Goal: Transaction & Acquisition: Download file/media

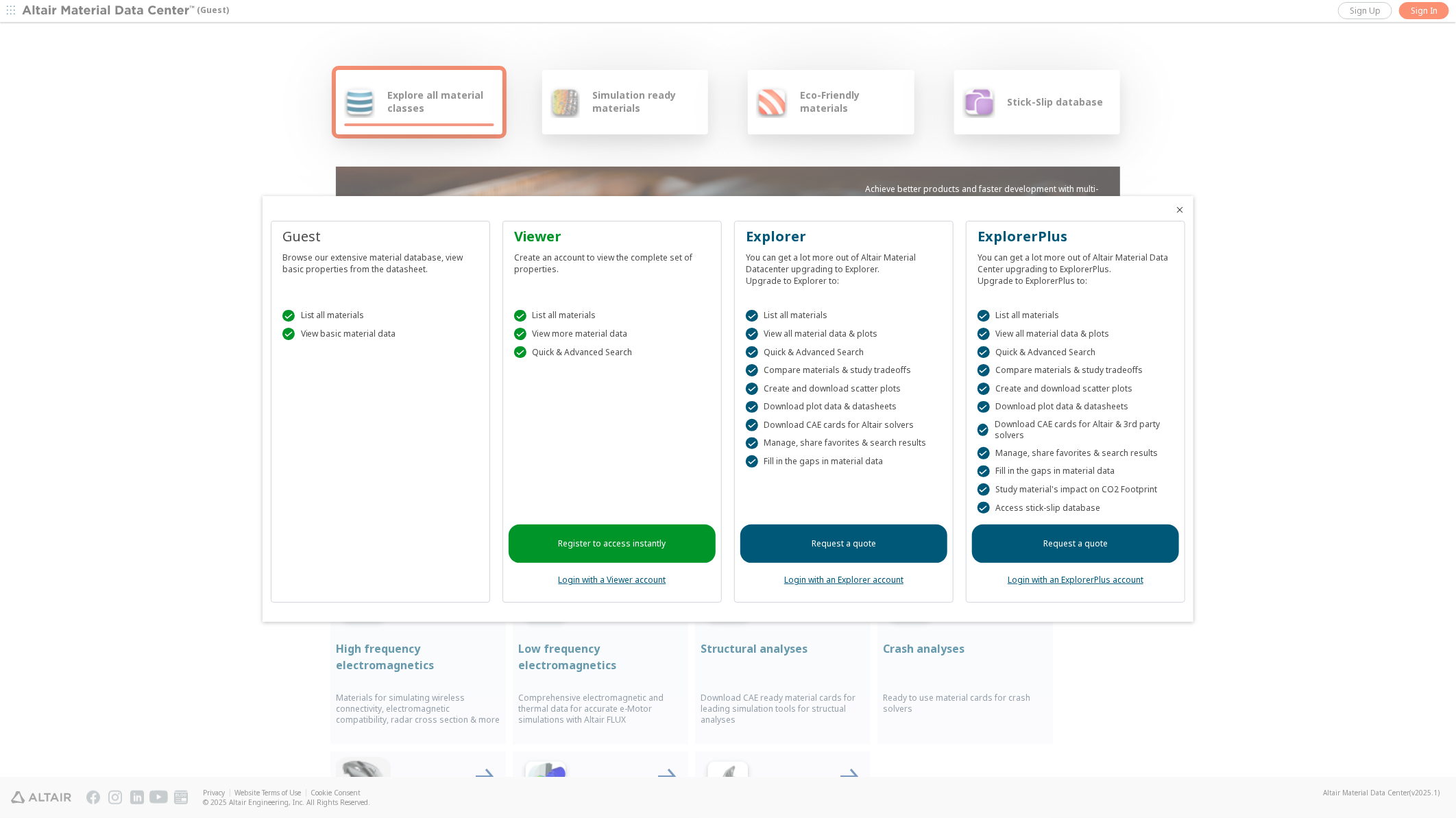
click at [1423, 9] on div at bounding box center [728, 409] width 1456 height 818
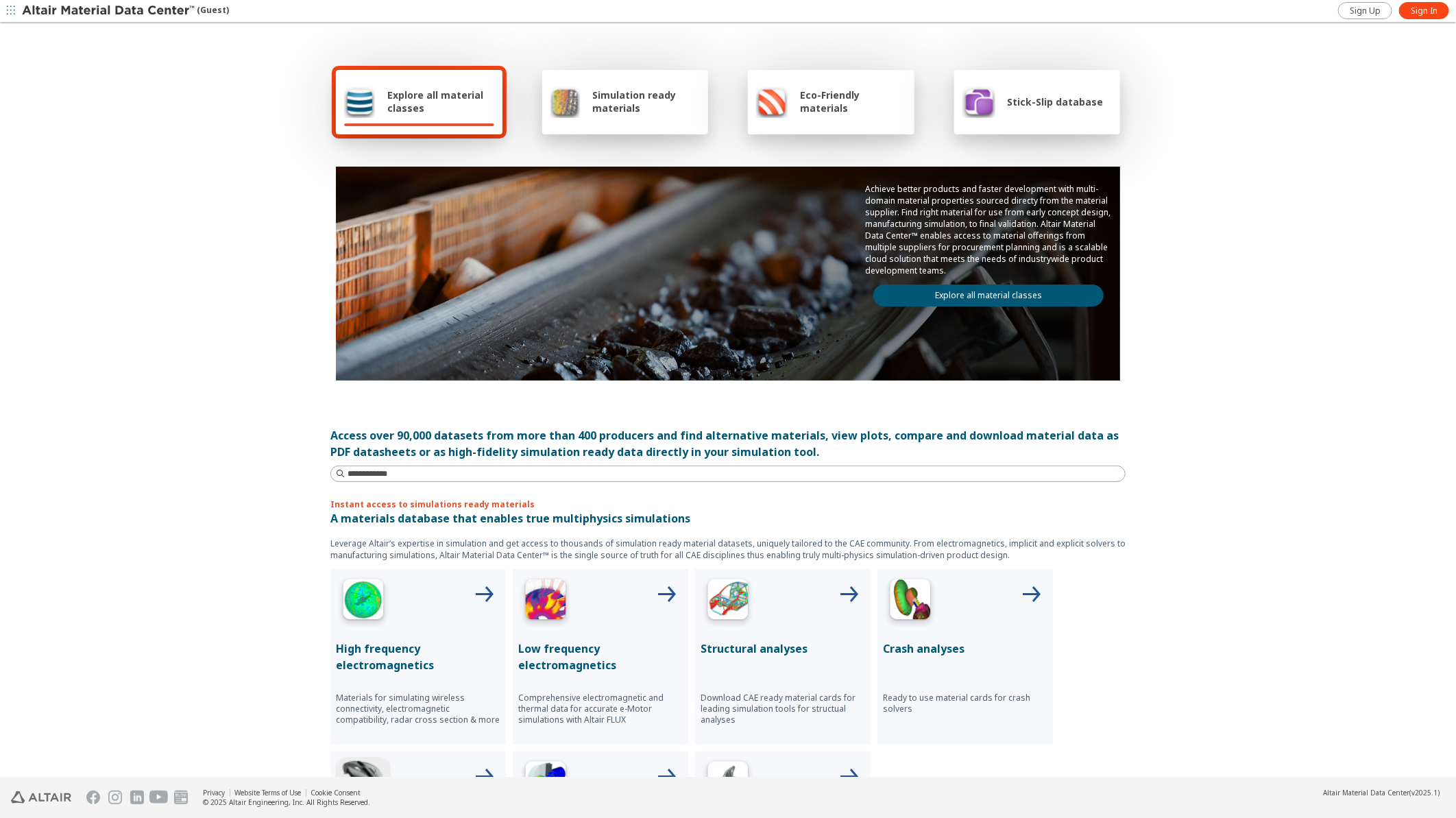
click at [948, 600] on div at bounding box center [966, 602] width 165 height 55
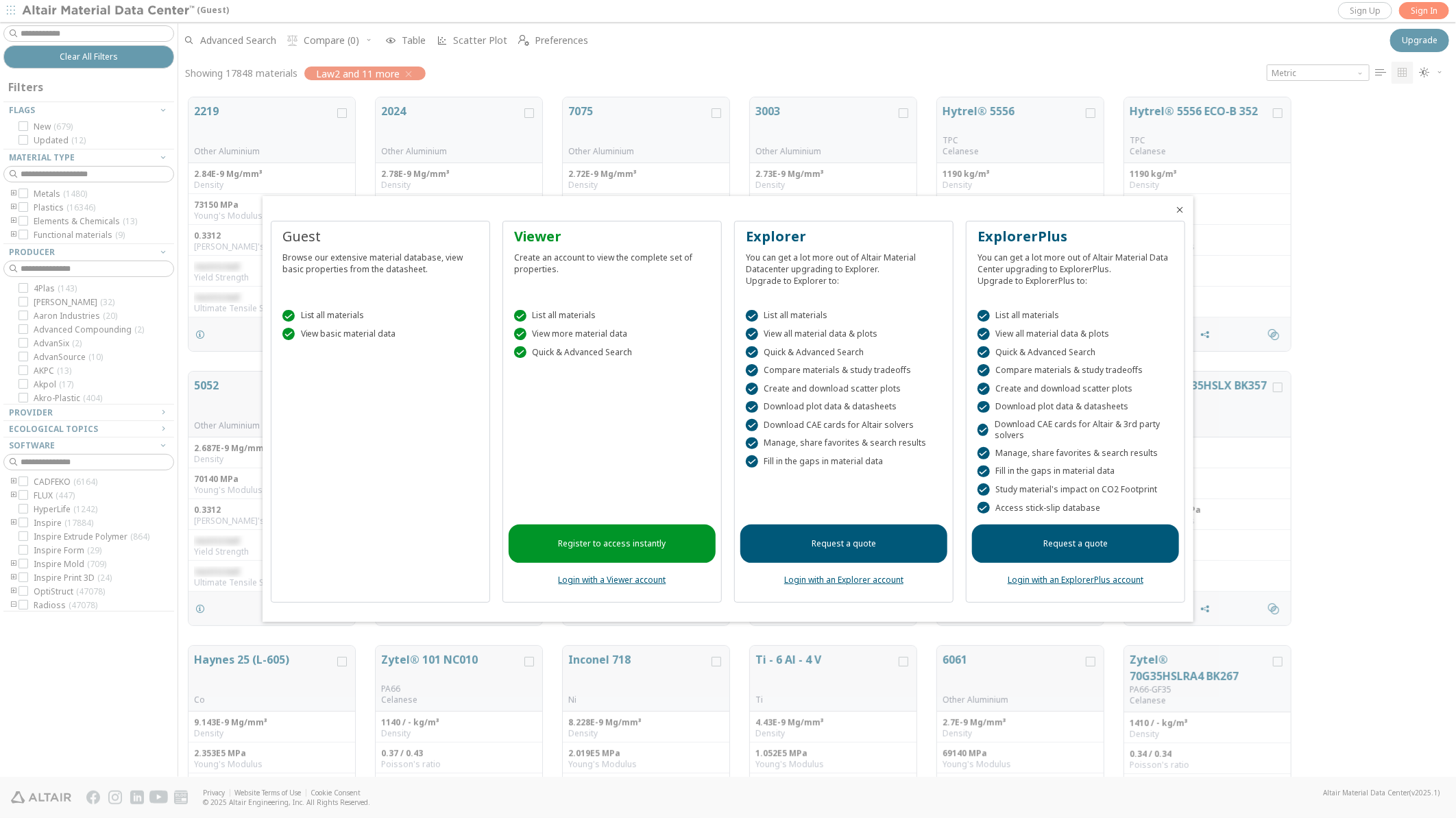
scroll to position [680, 1266]
click at [356, 330] on div " View basic material data" at bounding box center [380, 334] width 196 height 12
click at [403, 246] on div "Browse our extensive material database, view basic properties from the datashee…" at bounding box center [380, 261] width 196 height 28
click at [1179, 208] on icon "Close" at bounding box center [1180, 210] width 11 height 11
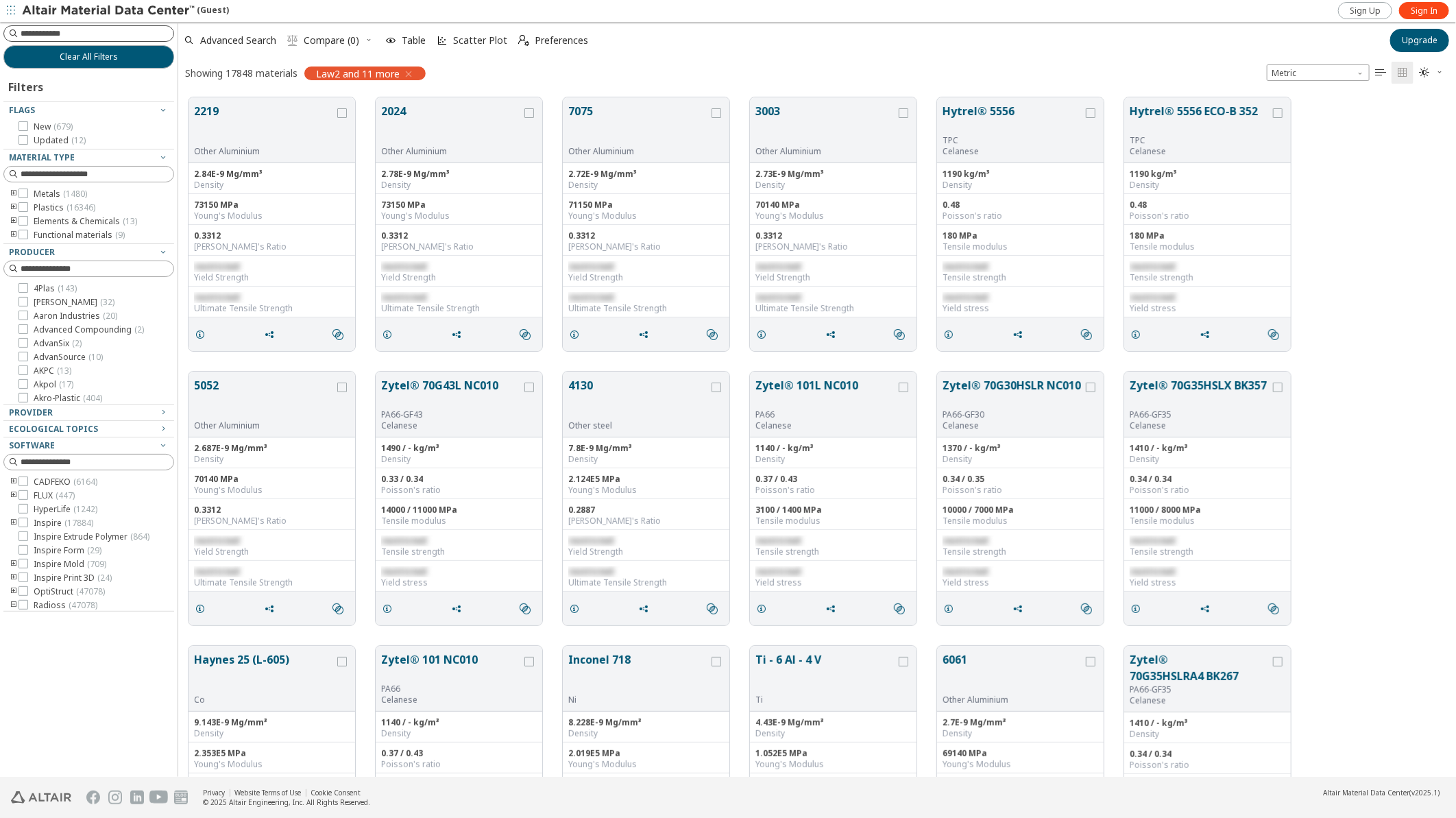
click at [85, 33] on input at bounding box center [97, 33] width 153 height 13
type input "********"
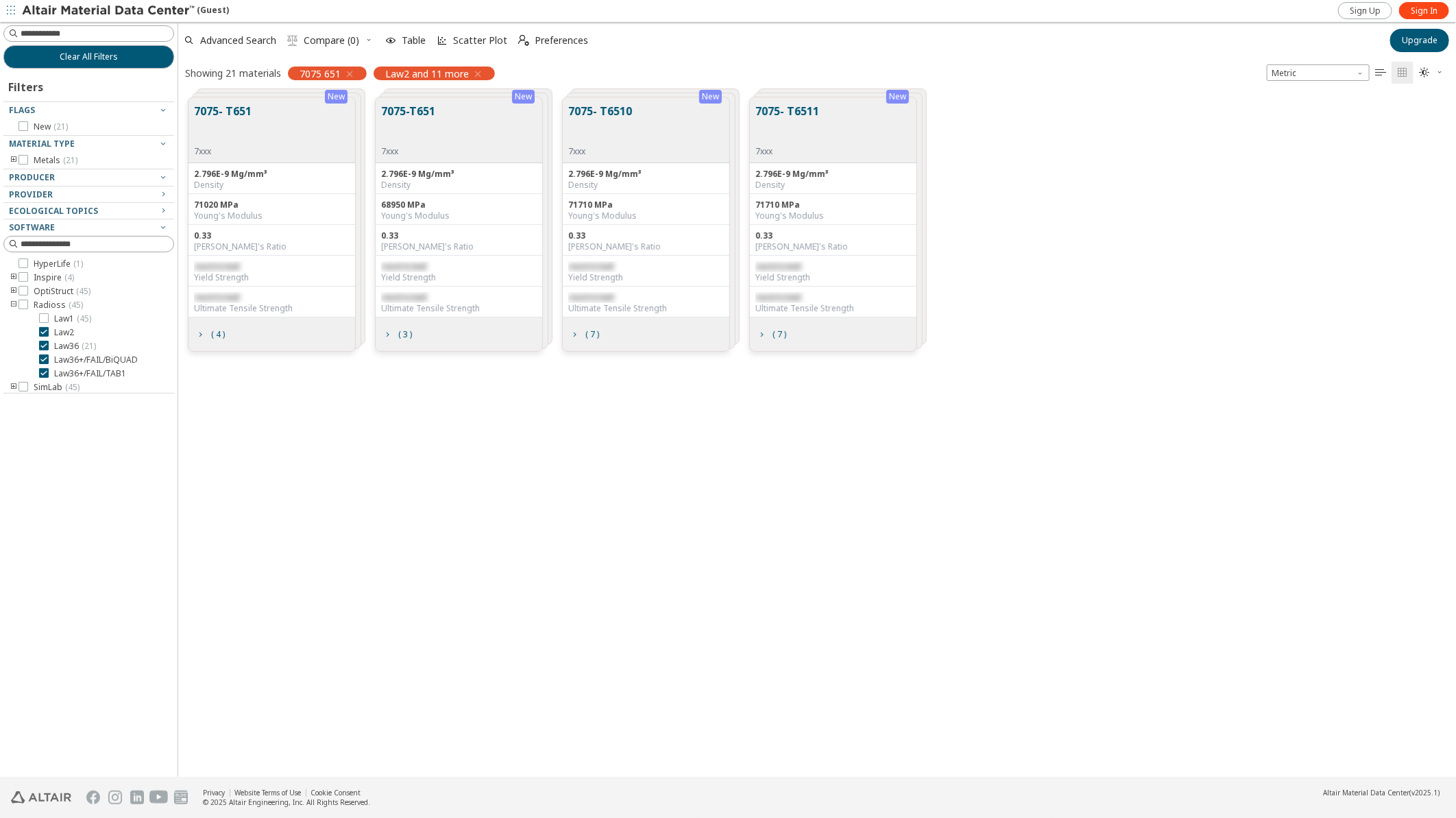
click at [618, 115] on button "7075- T6510" at bounding box center [600, 124] width 64 height 44
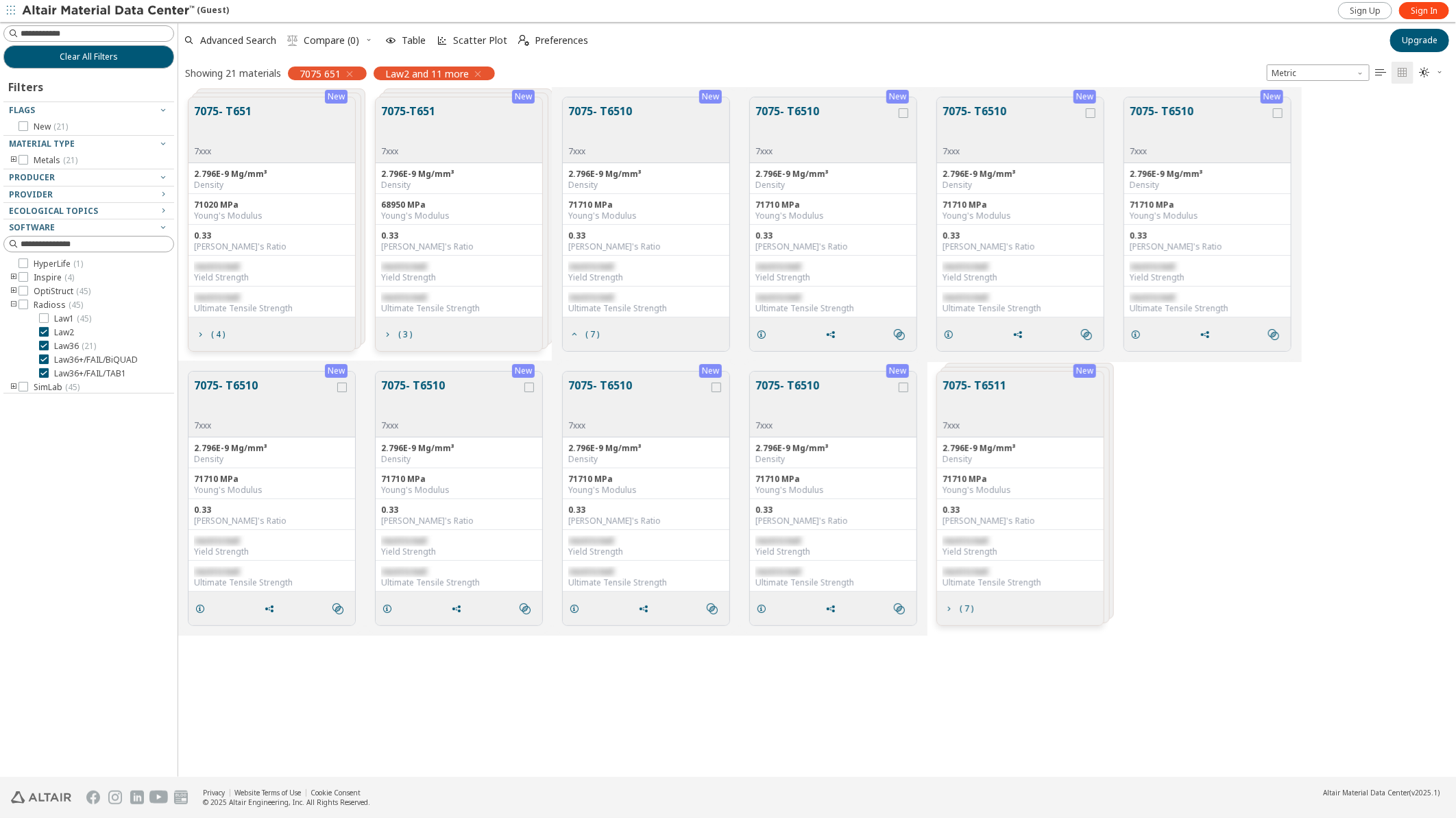
click at [616, 129] on button "7075- T6510" at bounding box center [600, 124] width 64 height 44
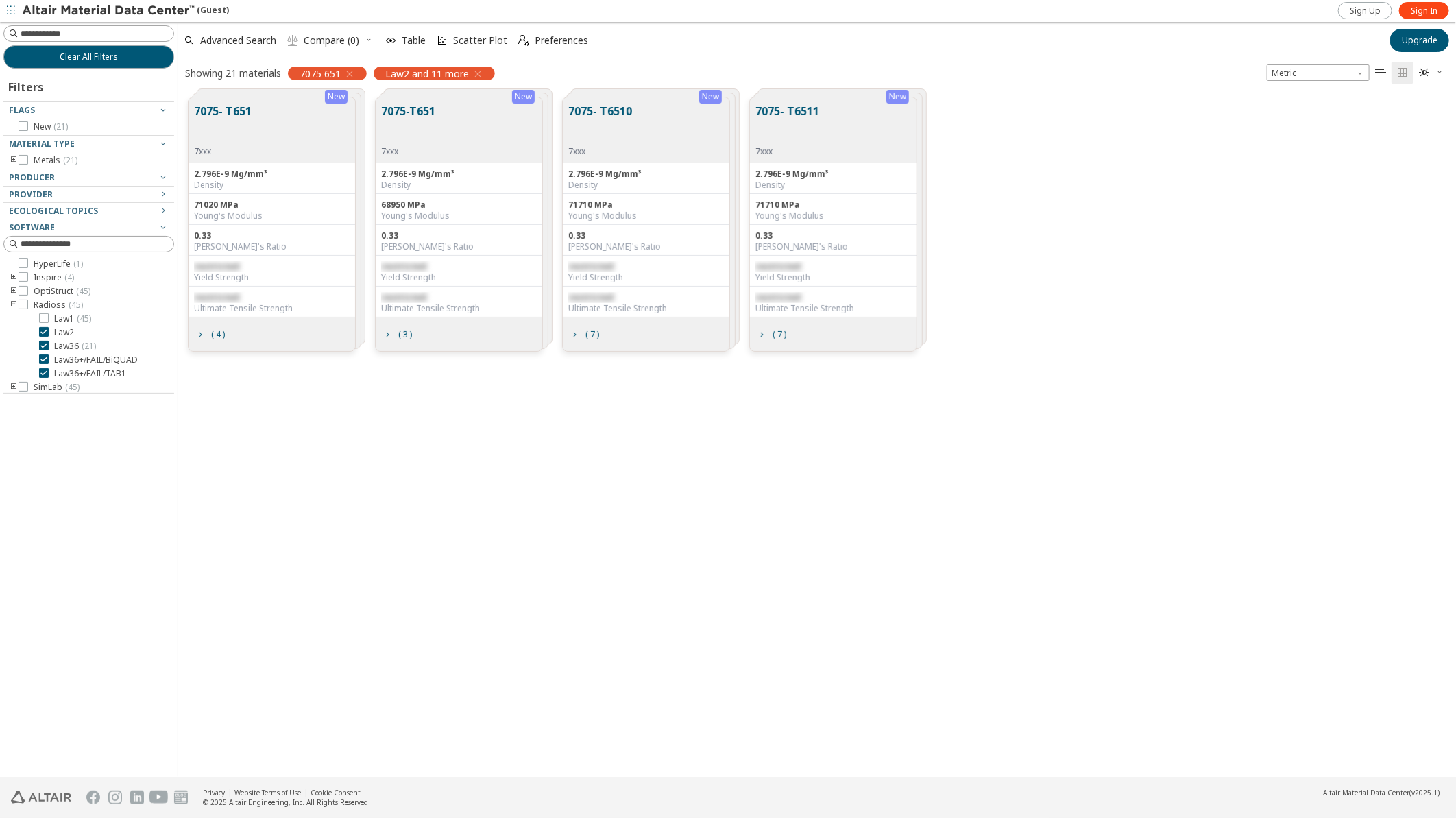
click at [814, 128] on button "7075- T6511" at bounding box center [787, 124] width 64 height 44
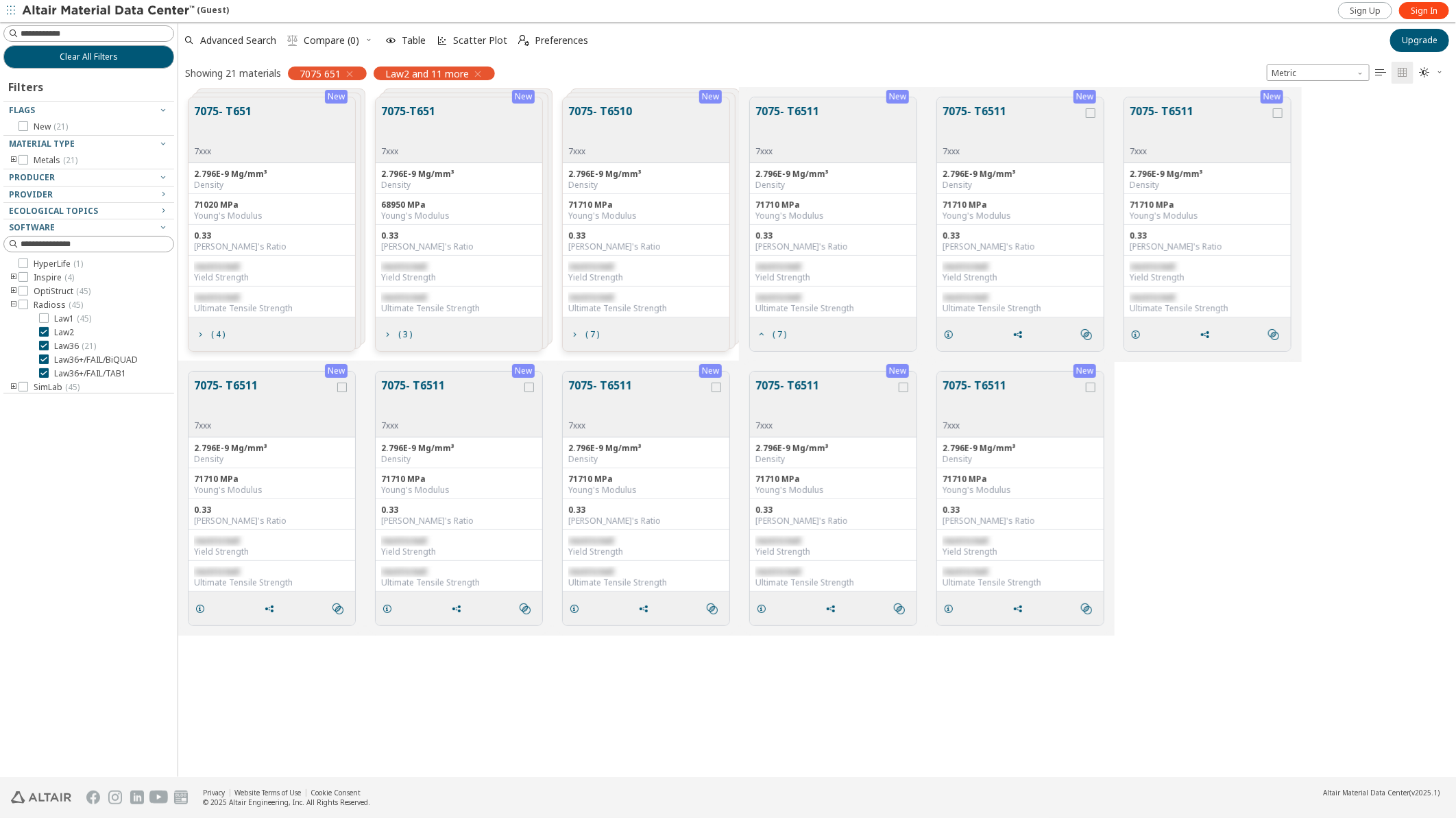
click at [636, 131] on div "7075- T6510 7xxx" at bounding box center [646, 130] width 167 height 65
click at [600, 113] on button "7075- T6510" at bounding box center [600, 124] width 64 height 44
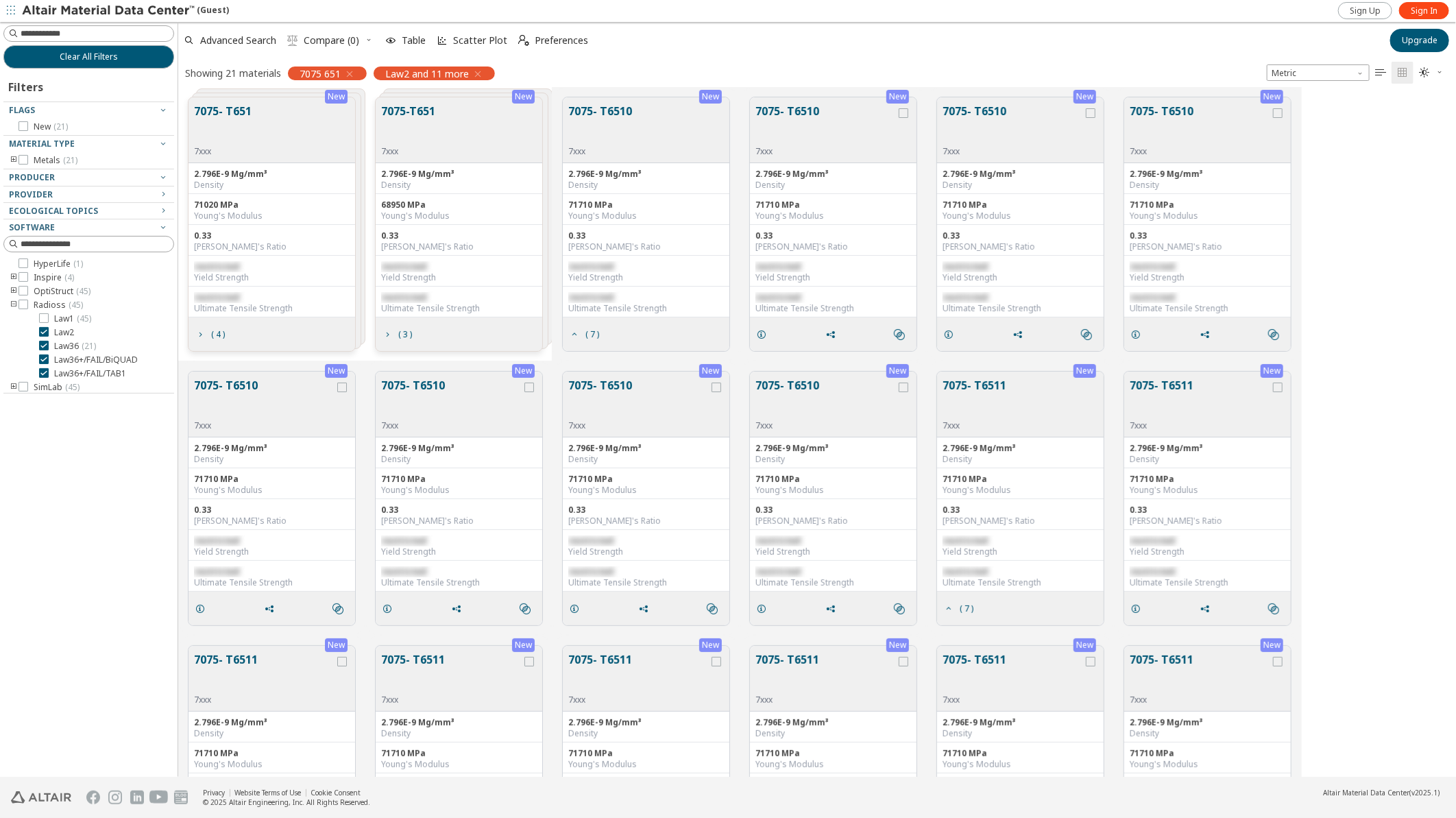
click at [600, 113] on button "7075- T6510" at bounding box center [600, 124] width 64 height 44
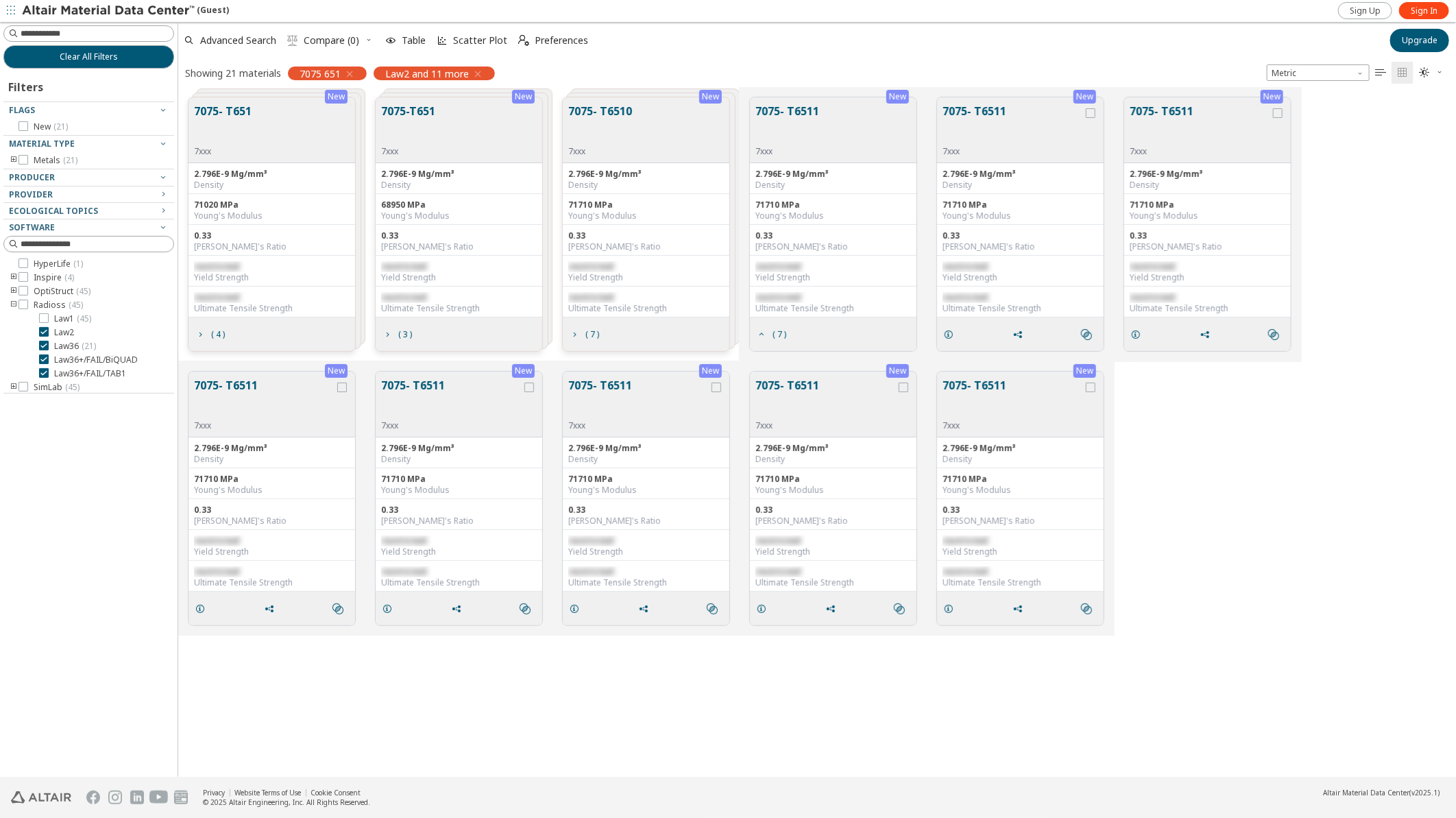
click at [784, 107] on button "7075- T6511" at bounding box center [787, 124] width 64 height 44
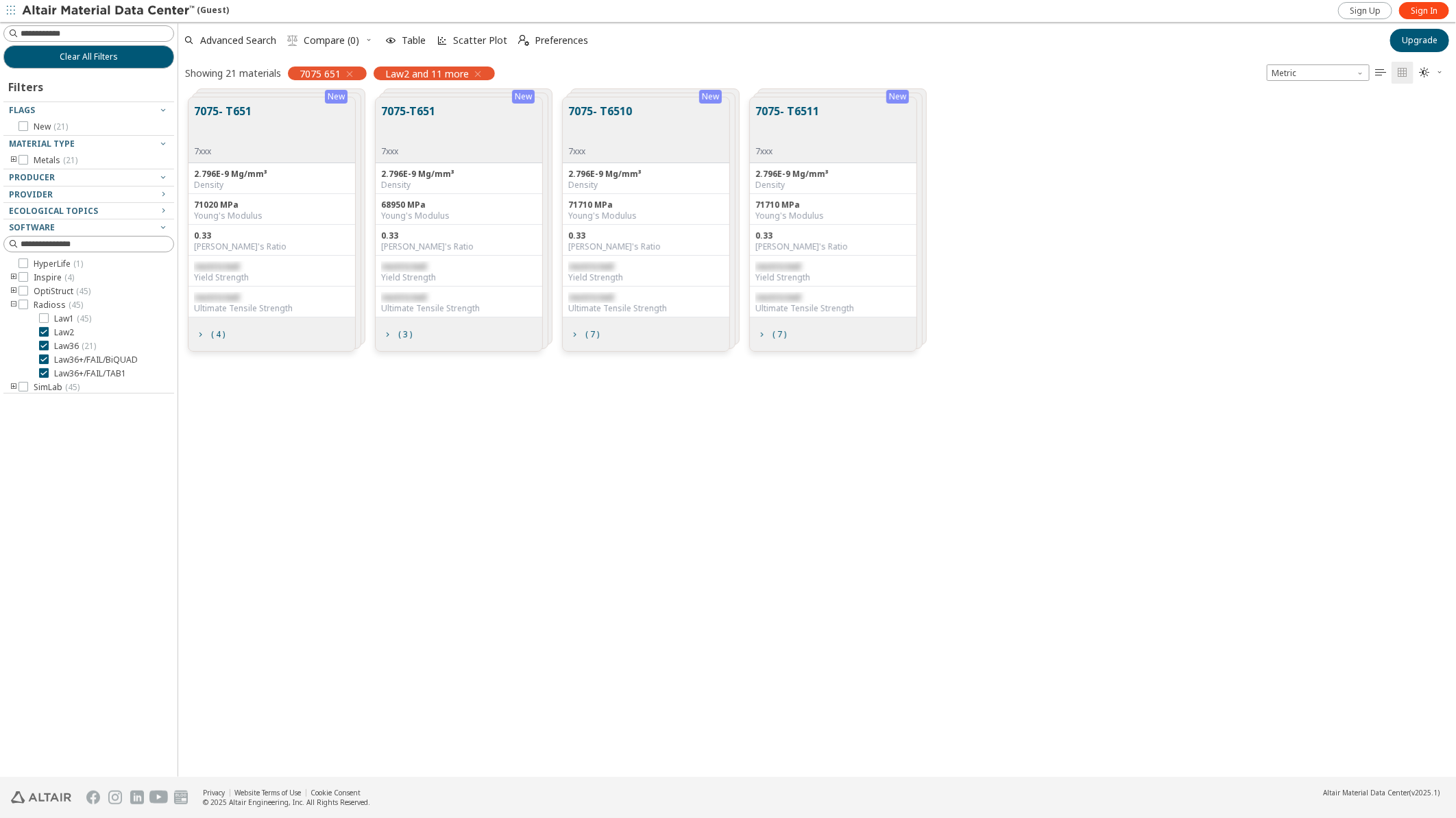
click at [784, 107] on button "7075- T6511" at bounding box center [787, 124] width 64 height 44
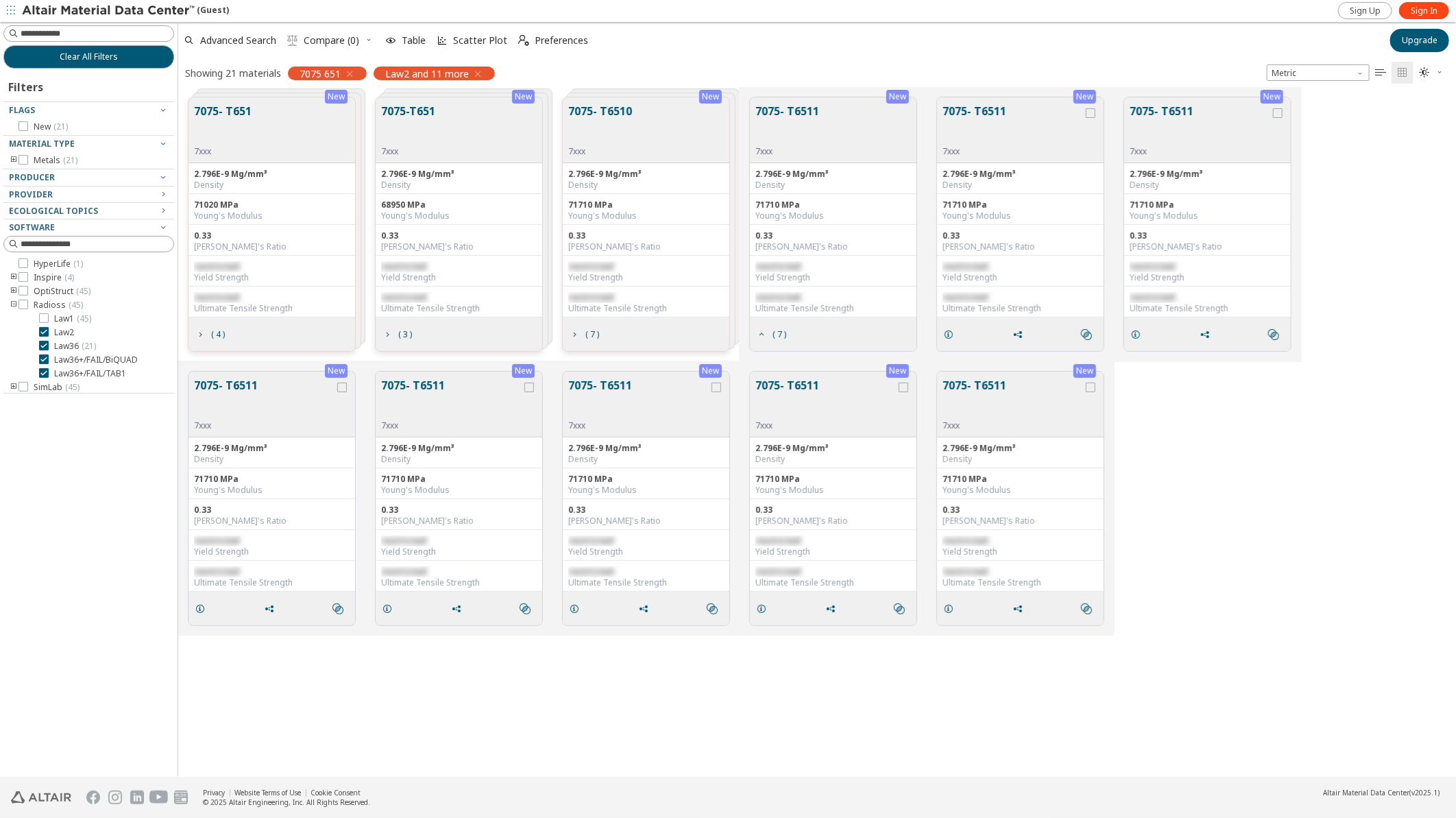
click at [251, 391] on button "7075- T6511" at bounding box center [264, 399] width 140 height 44
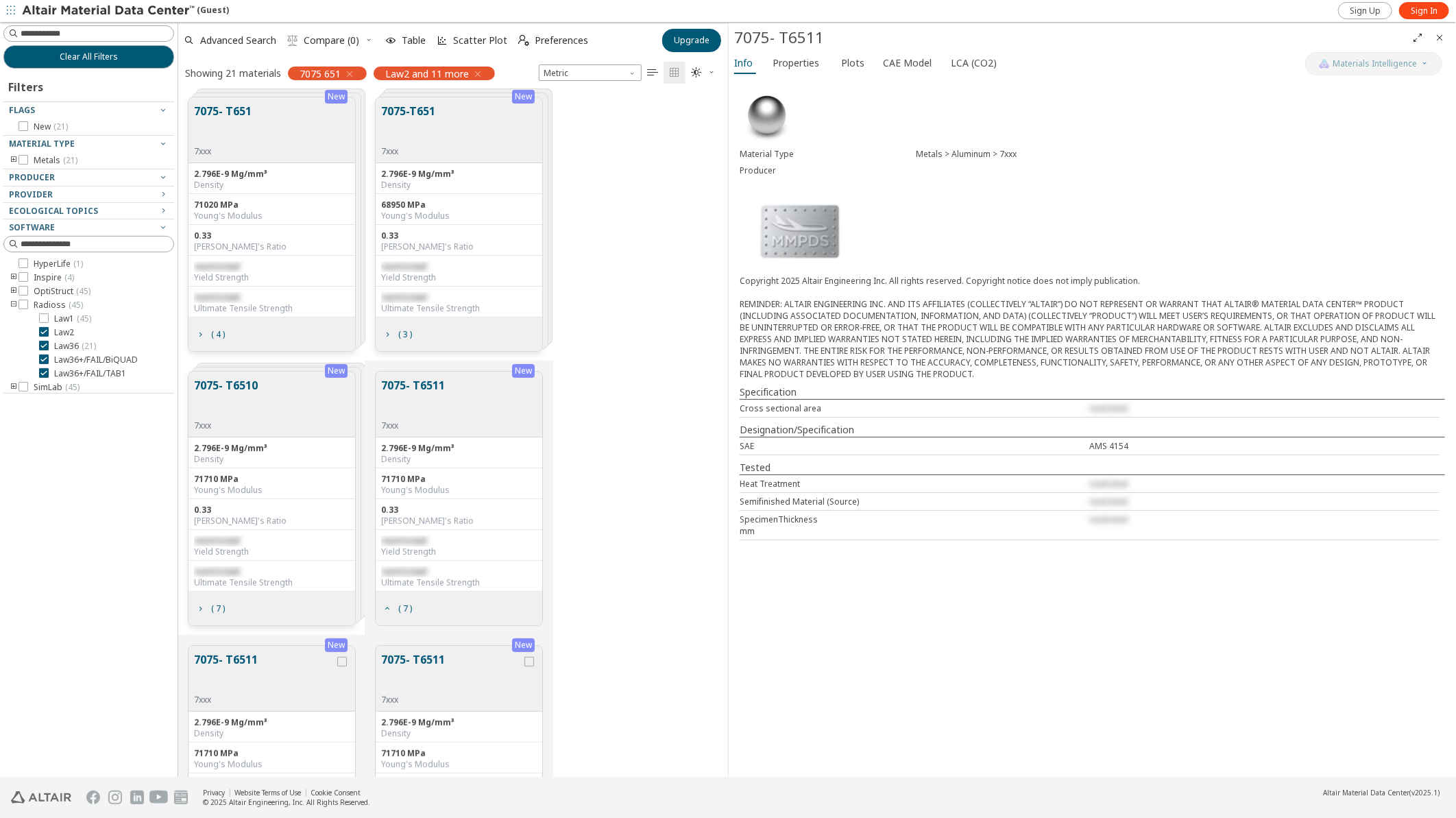
scroll to position [410, 0]
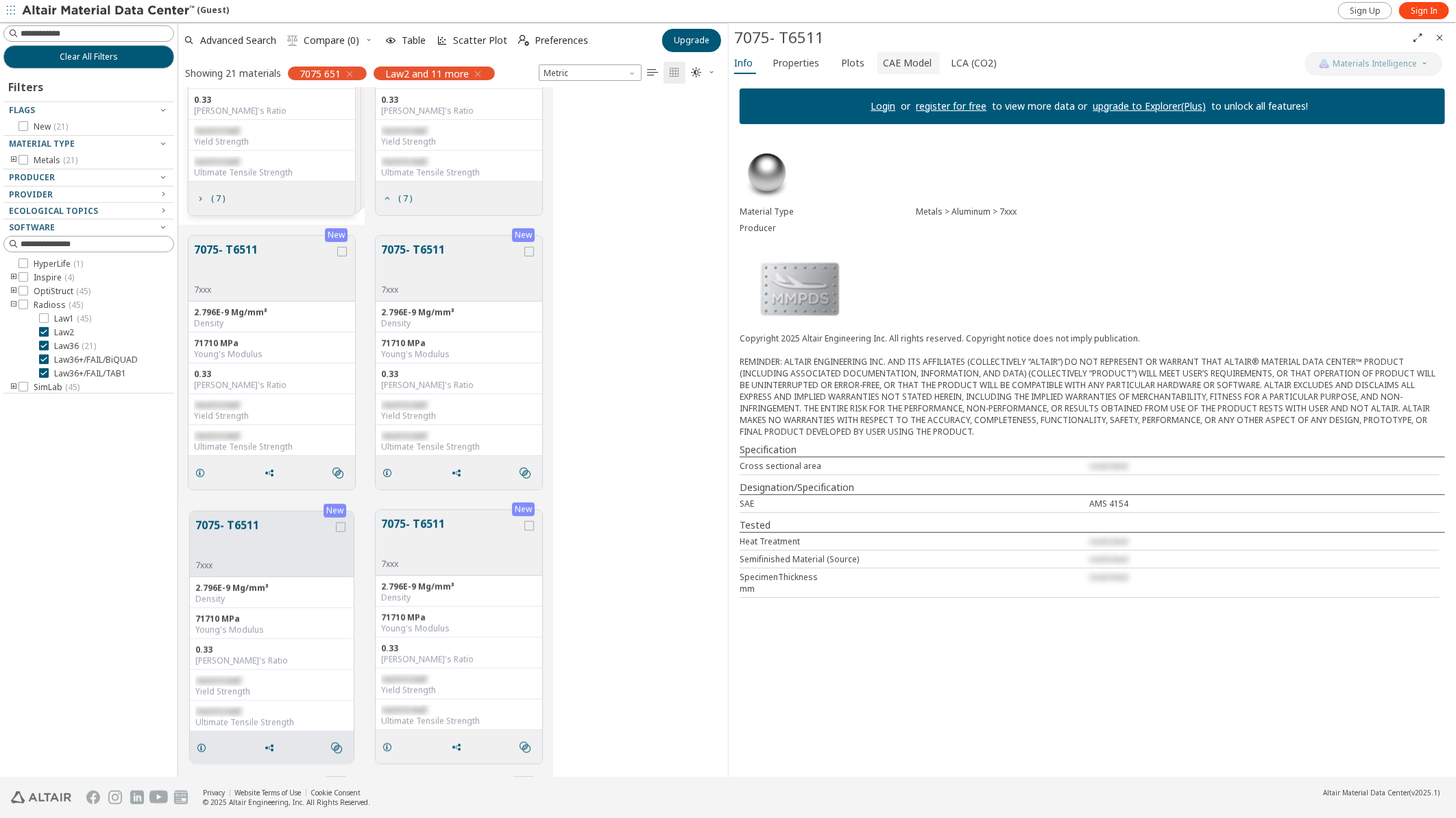
click at [899, 65] on span "CAE Model" at bounding box center [907, 63] width 48 height 22
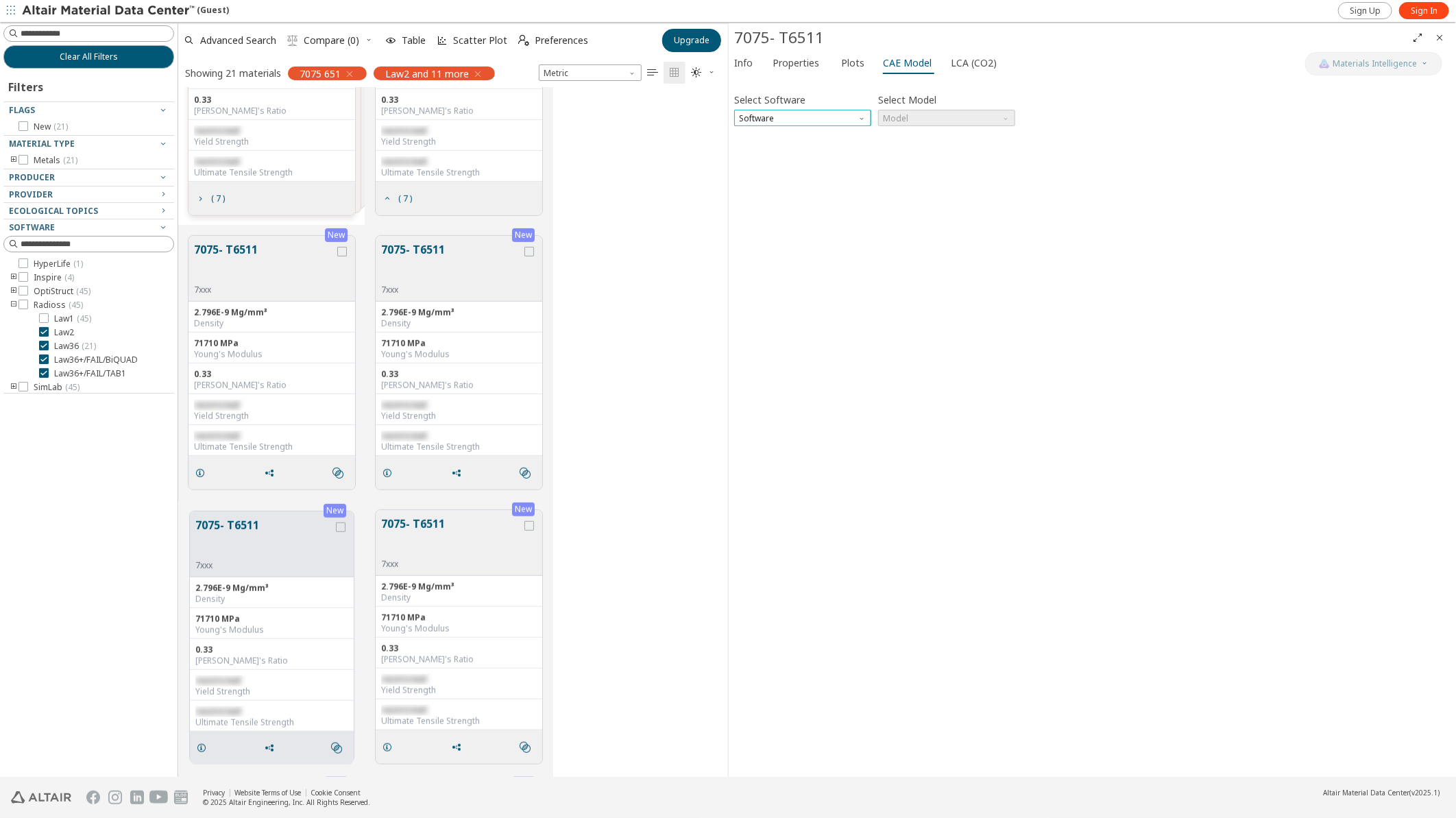
click at [841, 118] on span "Software" at bounding box center [803, 118] width 137 height 16
click at [771, 153] on span "Radioss" at bounding box center [802, 152] width 126 height 9
click at [907, 118] on span "Model" at bounding box center [947, 118] width 137 height 16
click at [907, 148] on span "Law36" at bounding box center [897, 152] width 25 height 11
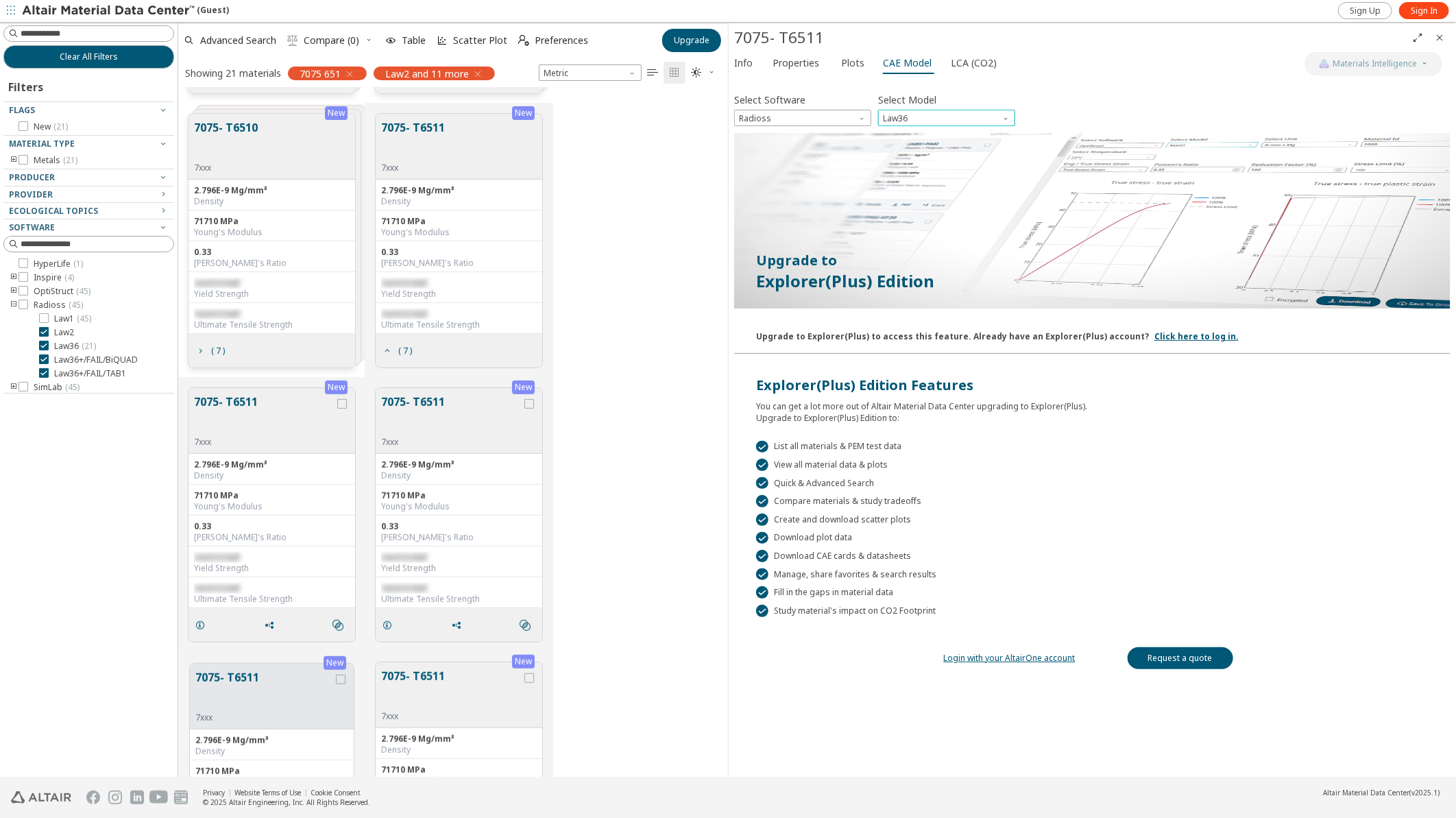
scroll to position [0, 0]
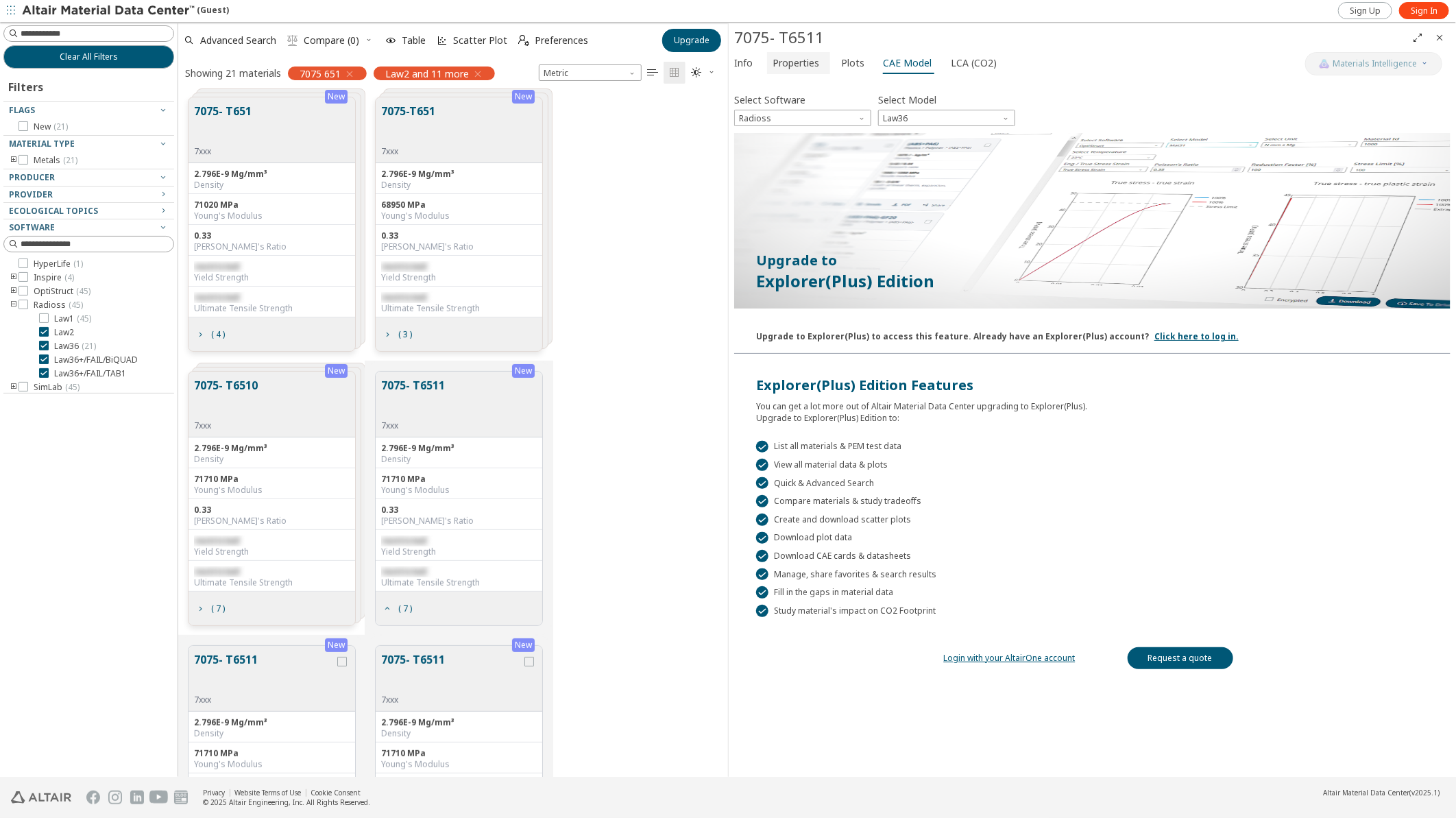
click at [811, 64] on span "Properties" at bounding box center [795, 63] width 46 height 22
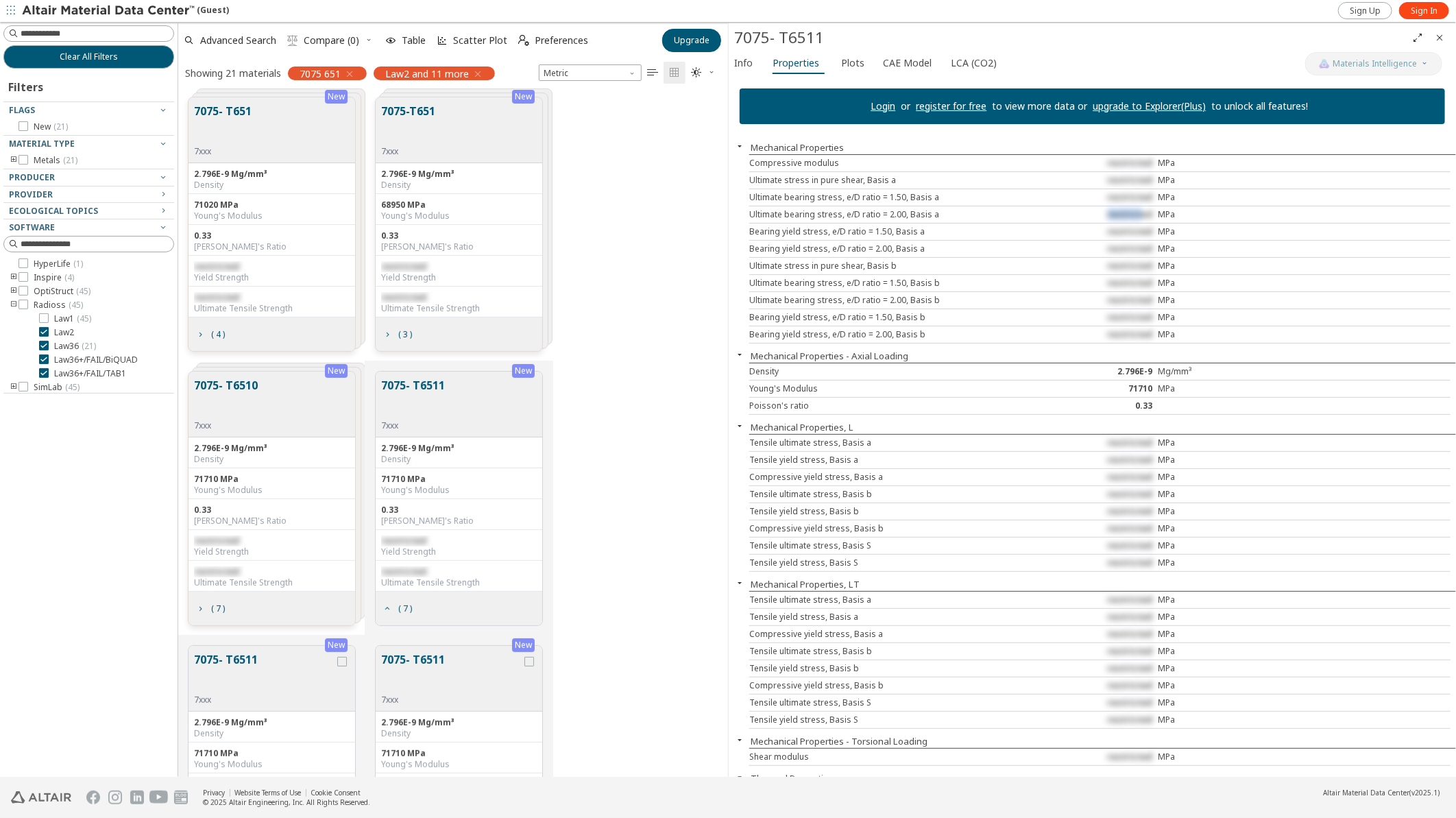
drag, startPoint x: 1107, startPoint y: 213, endPoint x: 1137, endPoint y: 209, distance: 30.3
click at [1137, 209] on span "restricted" at bounding box center [1131, 214] width 46 height 11
drag, startPoint x: 1137, startPoint y: 209, endPoint x: 1163, endPoint y: 230, distance: 33.4
click at [1163, 230] on div "Bearing yield stress, e/D ratio = 1.50, Basis a restricted MPa" at bounding box center [1101, 232] width 701 height 17
drag, startPoint x: 1163, startPoint y: 230, endPoint x: 1180, endPoint y: 284, distance: 56.6
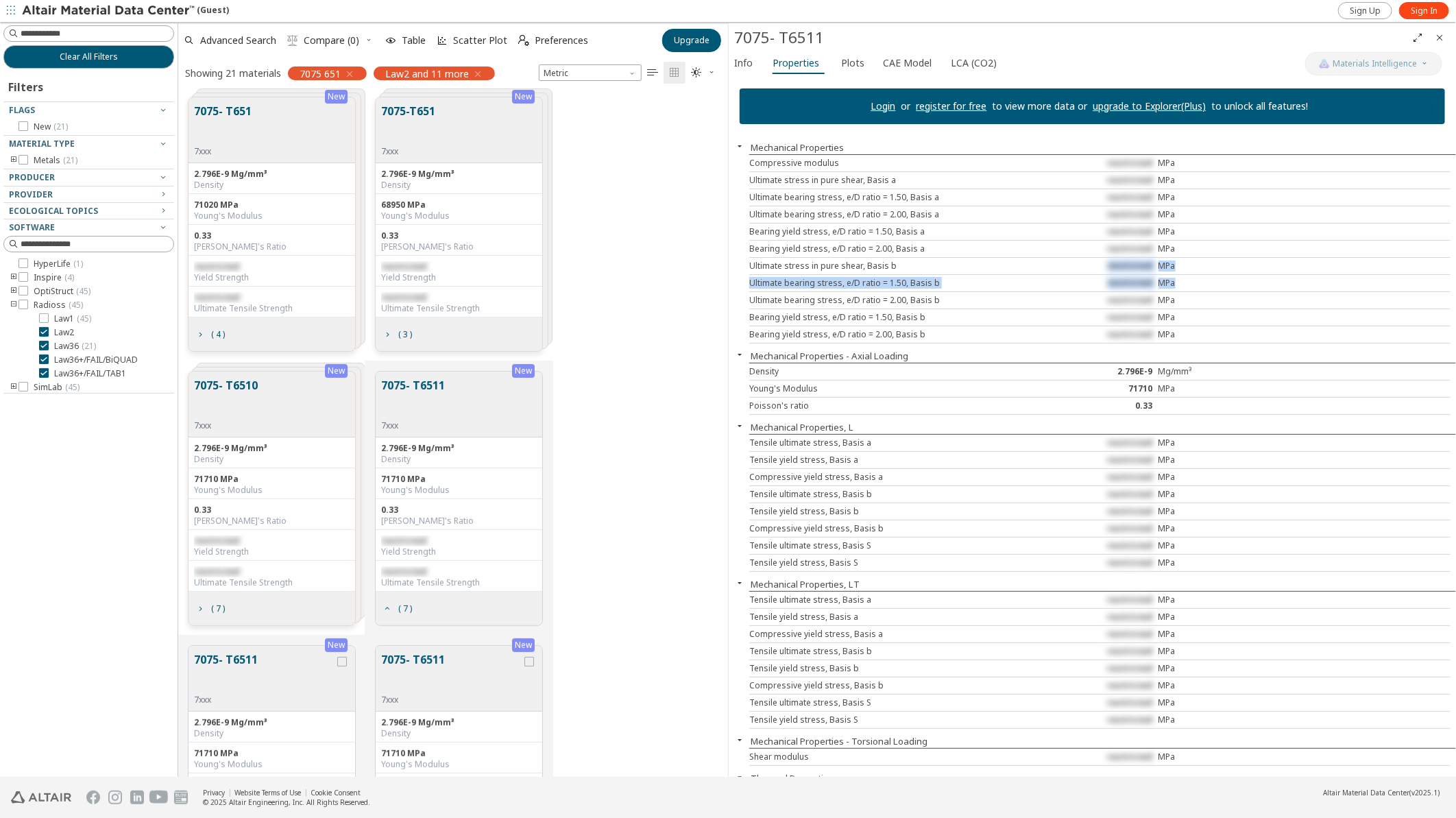
click at [1180, 284] on div "Compressive modulus restricted MPa Ultimate stress in pure shear, Basis a restr…" at bounding box center [1103, 249] width 707 height 190
drag, startPoint x: 1180, startPoint y: 284, endPoint x: 1163, endPoint y: 304, distance: 26.2
click at [1163, 304] on div "Ultimate bearing stress, e/D ratio = 2.00, Basis b restricted MPa" at bounding box center [1101, 300] width 701 height 17
drag, startPoint x: 1163, startPoint y: 304, endPoint x: 1157, endPoint y: 328, distance: 24.7
click at [1157, 328] on div "Compressive modulus restricted MPa Ultimate stress in pure shear, Basis a restr…" at bounding box center [1103, 249] width 707 height 190
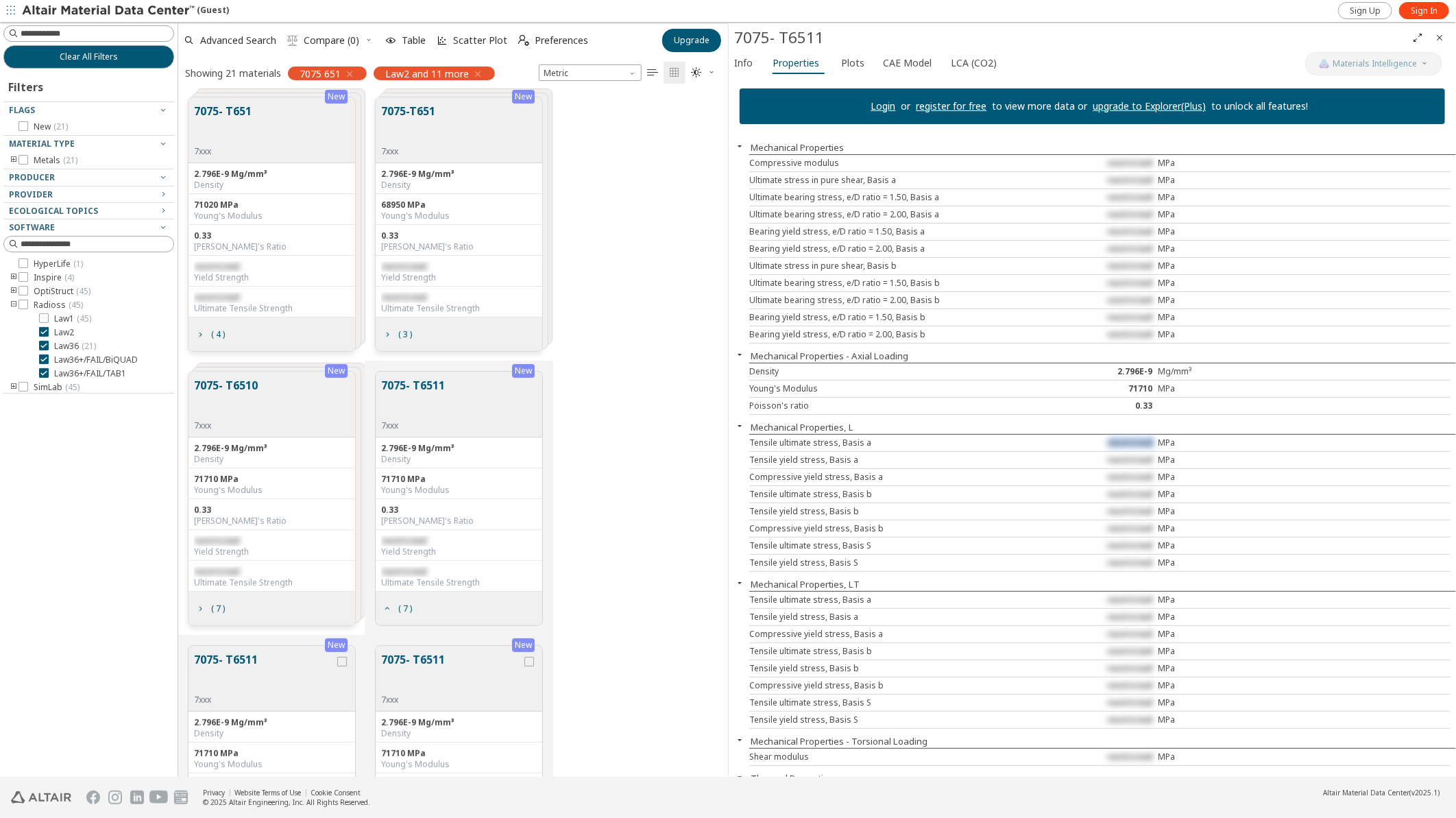
click at [1158, 449] on div "Tensile ultimate stress, Basis a restricted MPa" at bounding box center [1101, 444] width 701 height 17
drag, startPoint x: 1158, startPoint y: 449, endPoint x: 1186, endPoint y: 474, distance: 37.5
click at [1186, 474] on div "Tensile ultimate stress, Basis a restricted MPa Tensile yield stress, Basis a r…" at bounding box center [1103, 502] width 707 height 137
drag, startPoint x: 1186, startPoint y: 474, endPoint x: 1116, endPoint y: 531, distance: 90.3
click at [1116, 531] on div "restricted" at bounding box center [1101, 529] width 118 height 11
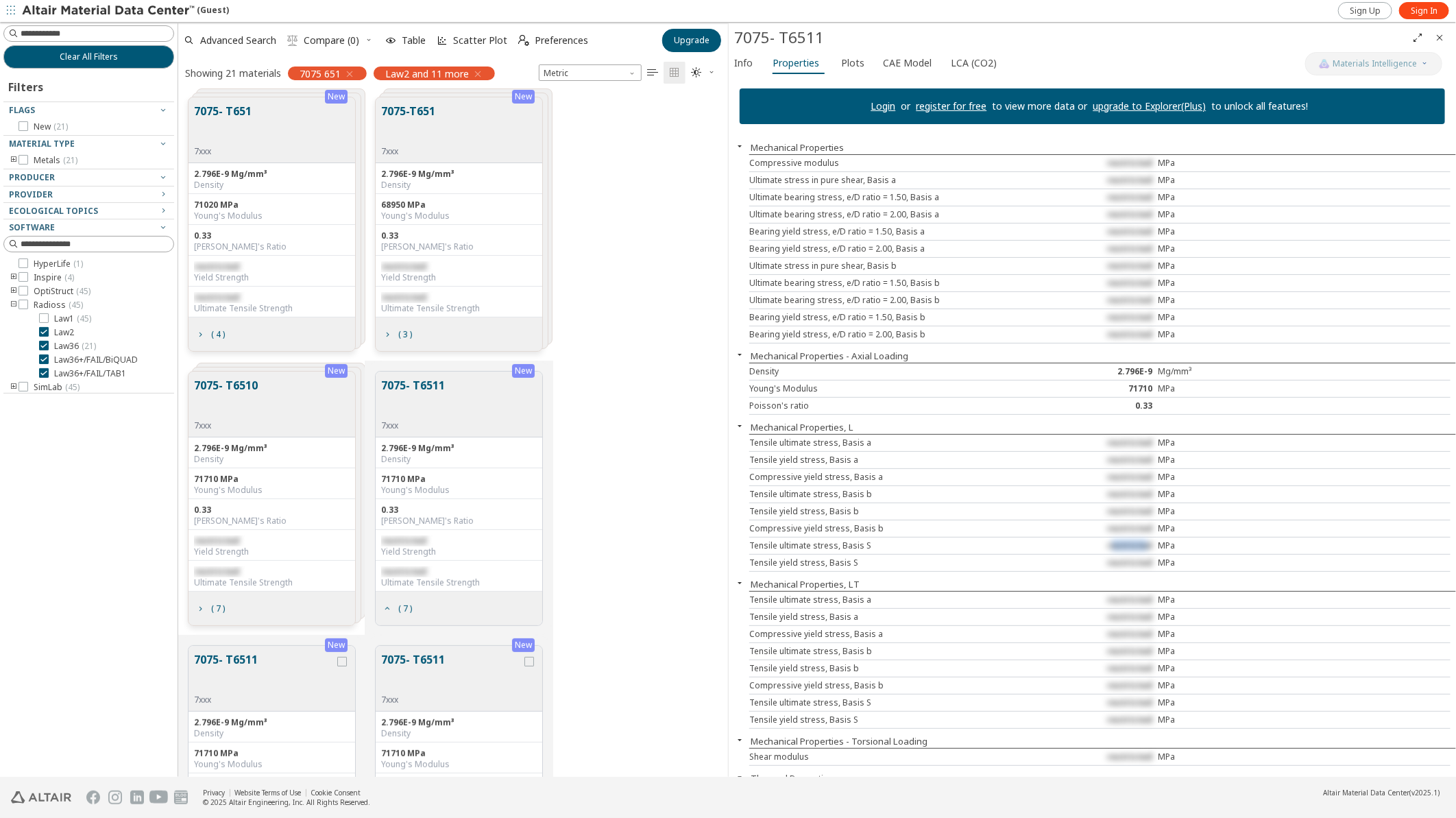
drag, startPoint x: 1116, startPoint y: 531, endPoint x: 1181, endPoint y: 549, distance: 67.4
click at [1181, 549] on div "Tensile ultimate stress, Basis S restricted MPa" at bounding box center [1101, 546] width 701 height 17
click at [631, 561] on div "New 7075- T6510 7xxx 2.796E-9 Mg/mm³ Density 71710 MPa Young's Modulus 0.33 Poi…" at bounding box center [453, 498] width 550 height 274
click at [70, 31] on input at bounding box center [97, 33] width 153 height 13
click at [609, 633] on div "New 7075- T6510 7xxx 2.796E-9 Mg/mm³ Density 71710 MPa Young's Modulus 0.33 Poi…" at bounding box center [453, 498] width 550 height 274
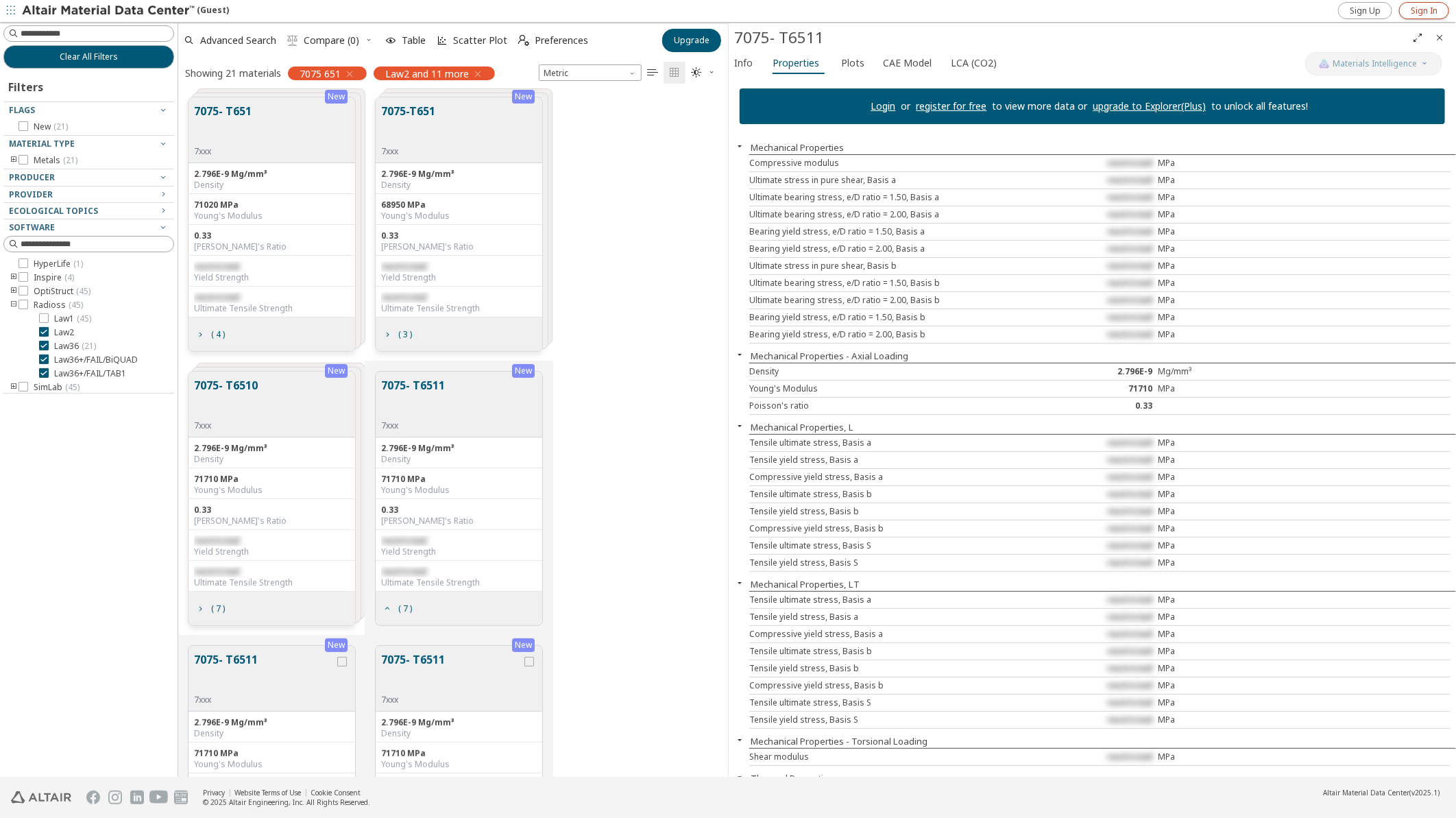
click at [1430, 9] on span "Sign In" at bounding box center [1425, 11] width 27 height 11
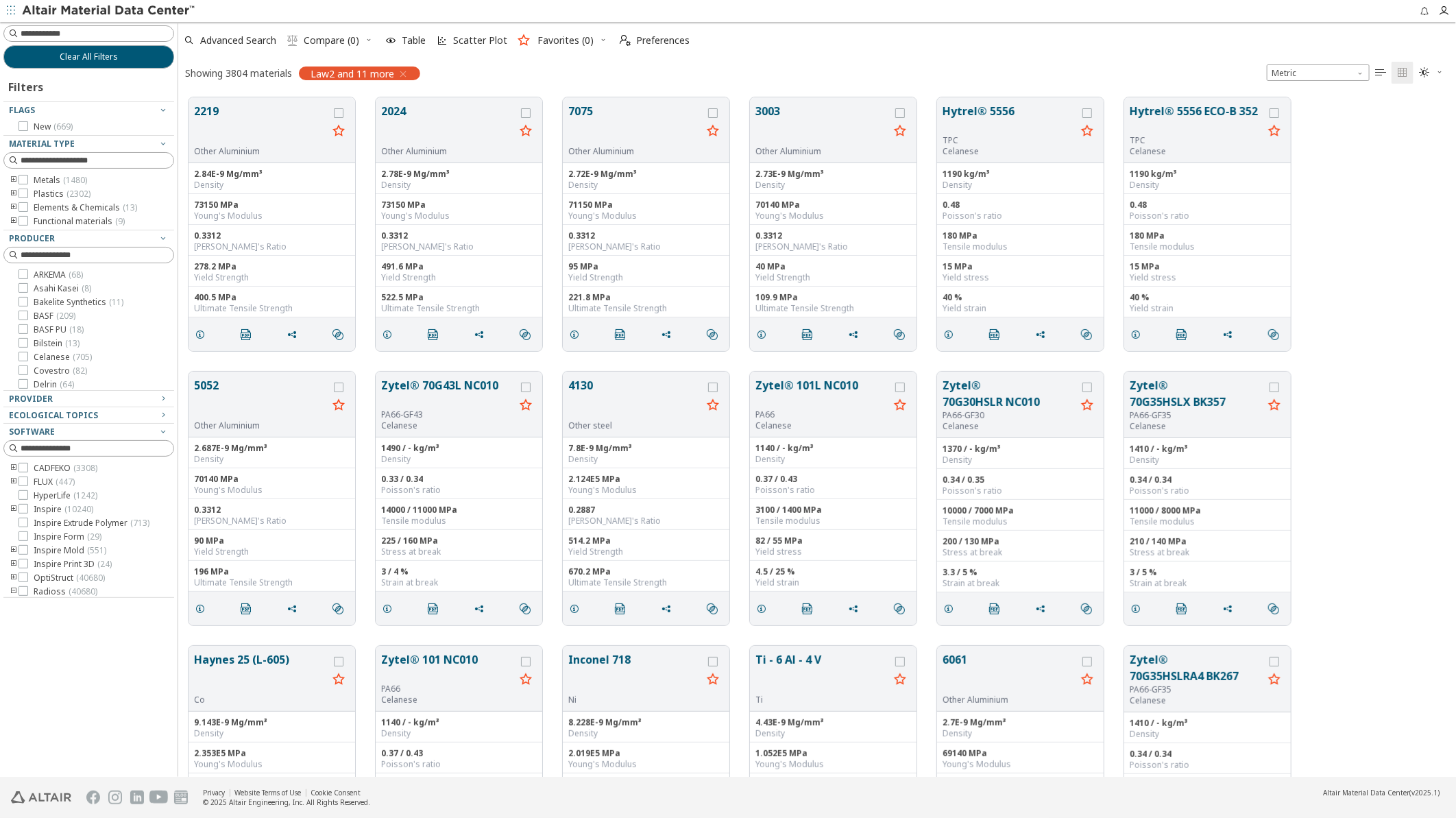
scroll to position [680, 1266]
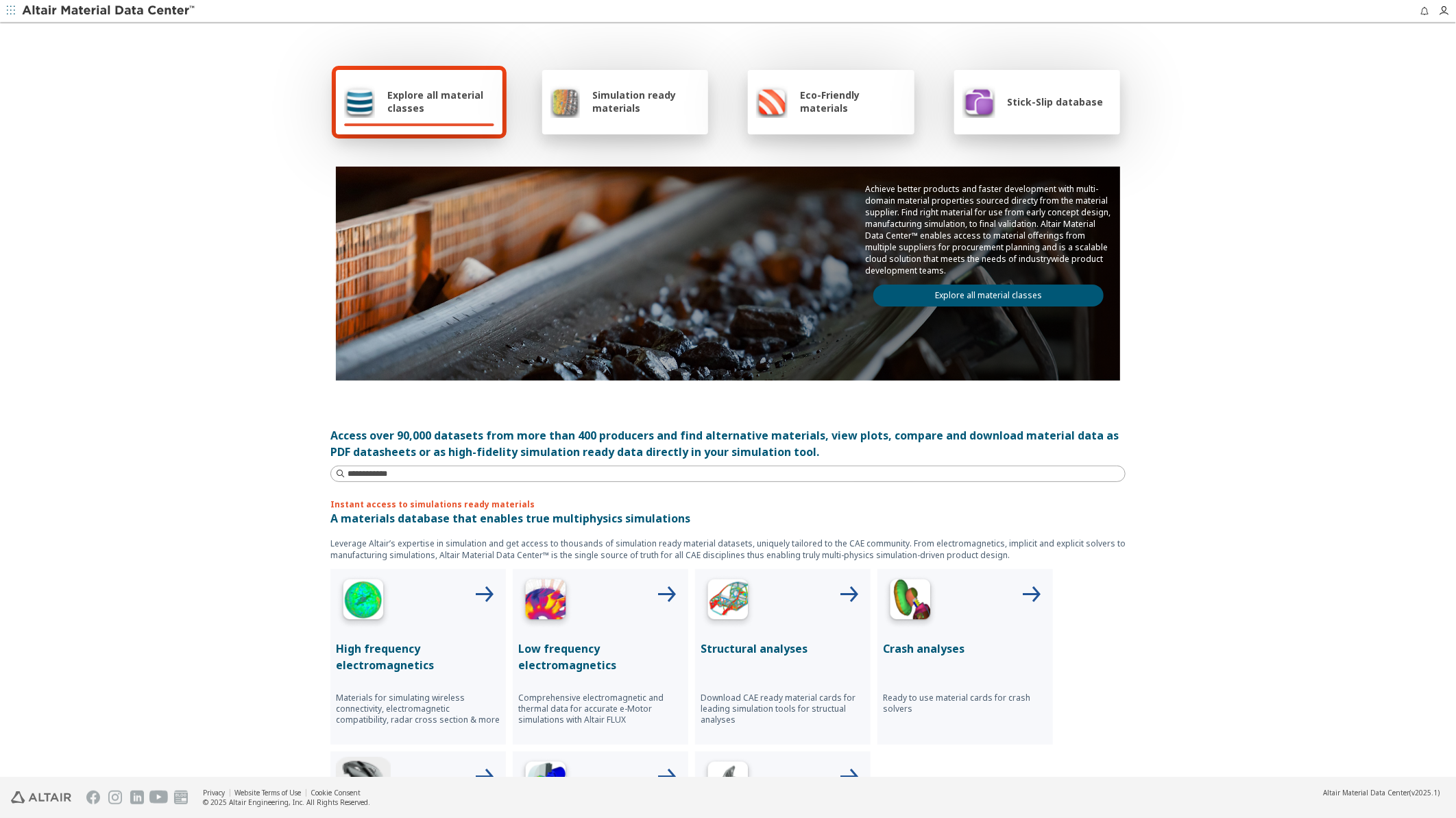
click at [913, 598] on img at bounding box center [911, 602] width 55 height 55
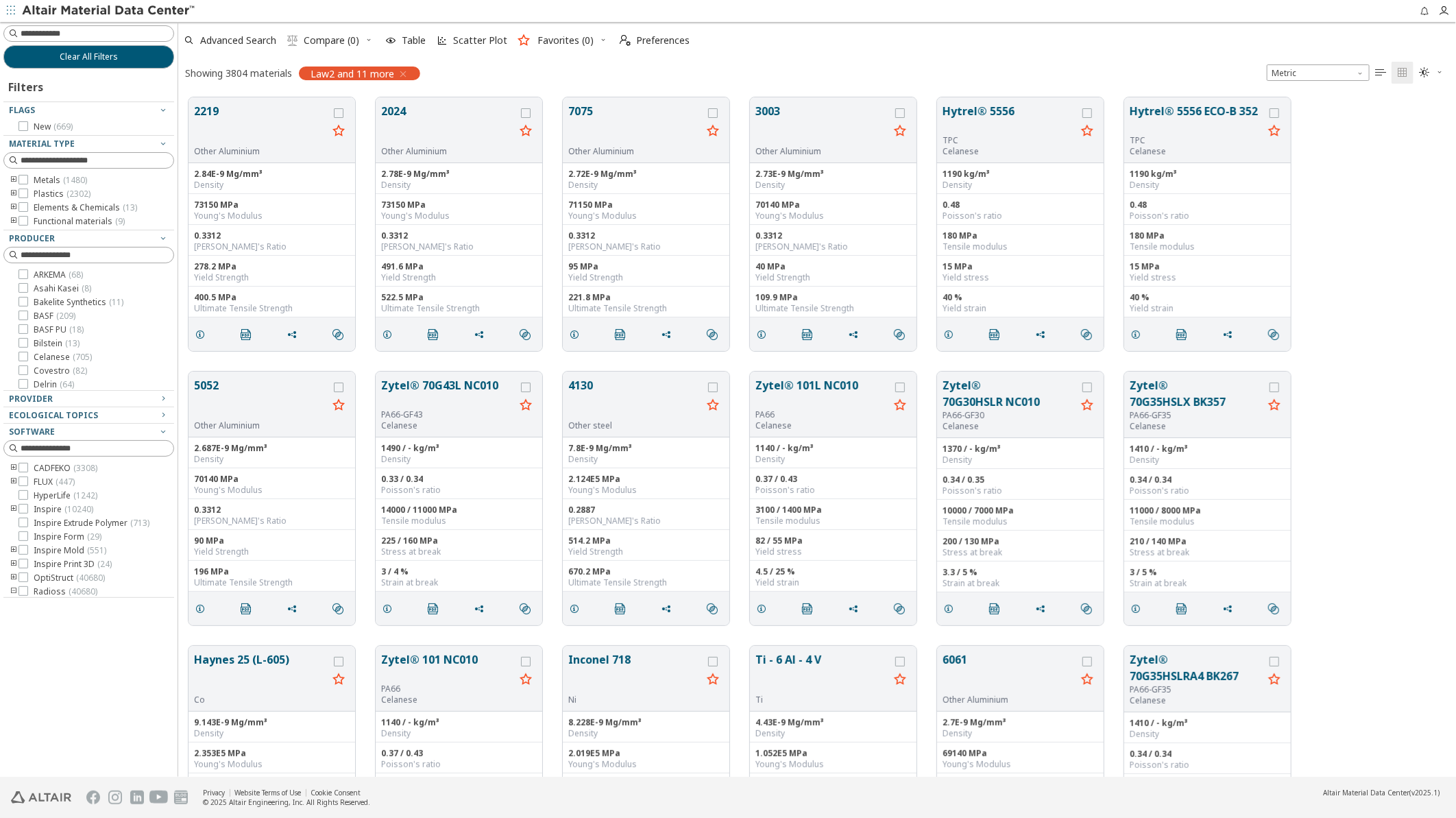
scroll to position [680, 1266]
click at [99, 30] on input at bounding box center [97, 33] width 153 height 13
type input "****"
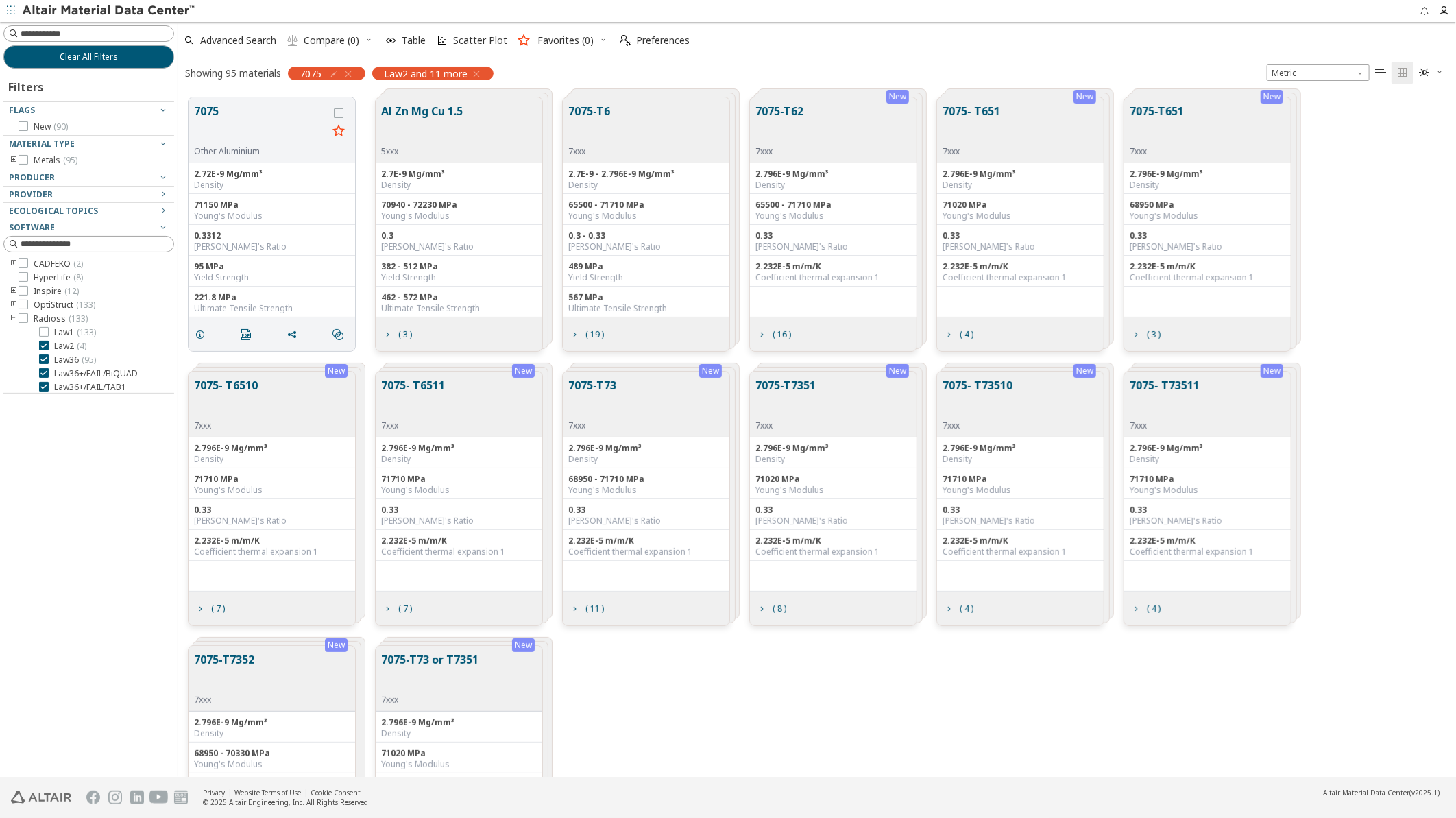
click at [477, 73] on icon "button" at bounding box center [477, 74] width 11 height 11
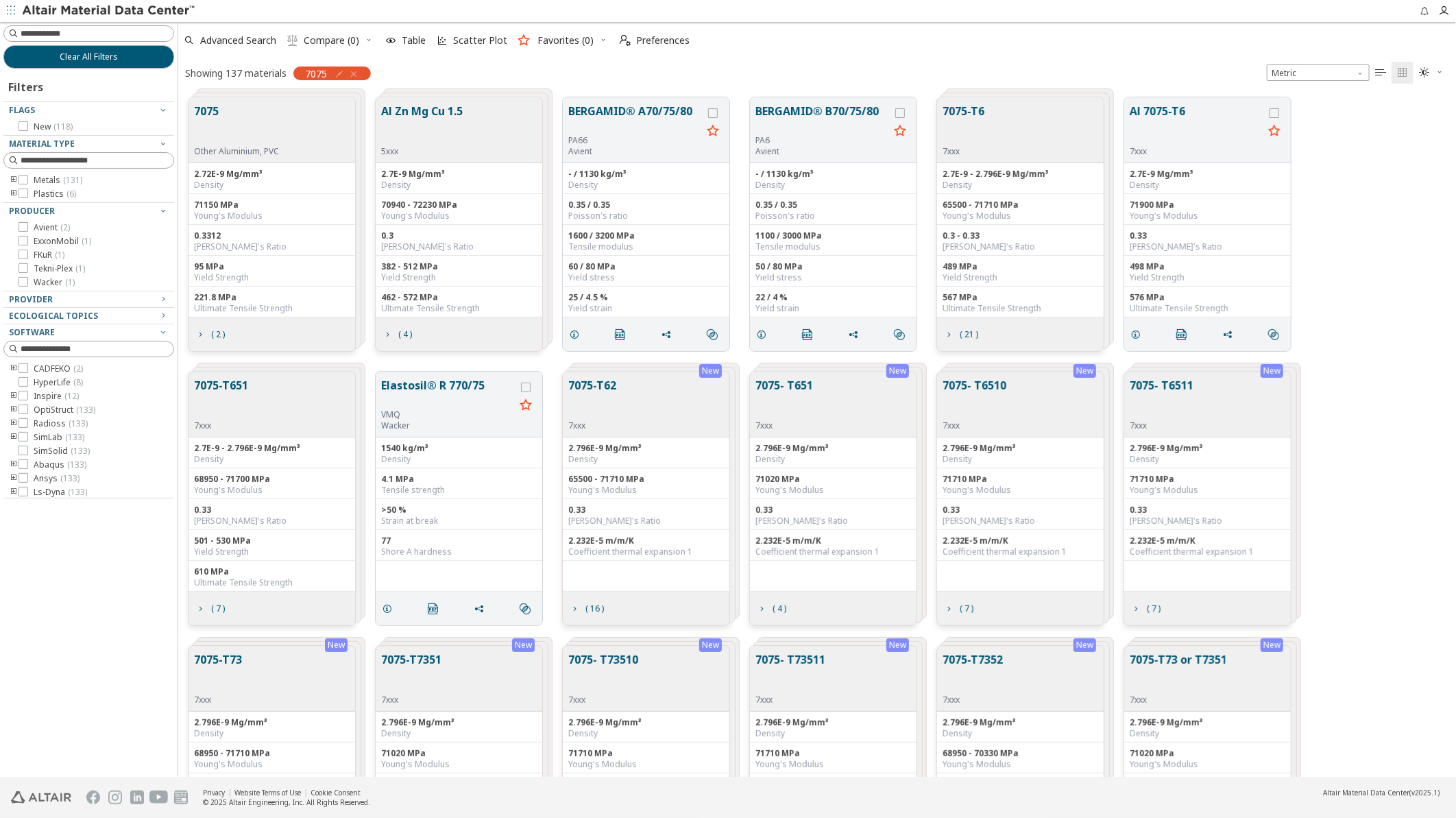
click at [997, 386] on button "7075- T6510" at bounding box center [974, 399] width 64 height 44
click at [992, 387] on button "7075- T6510" at bounding box center [974, 399] width 64 height 44
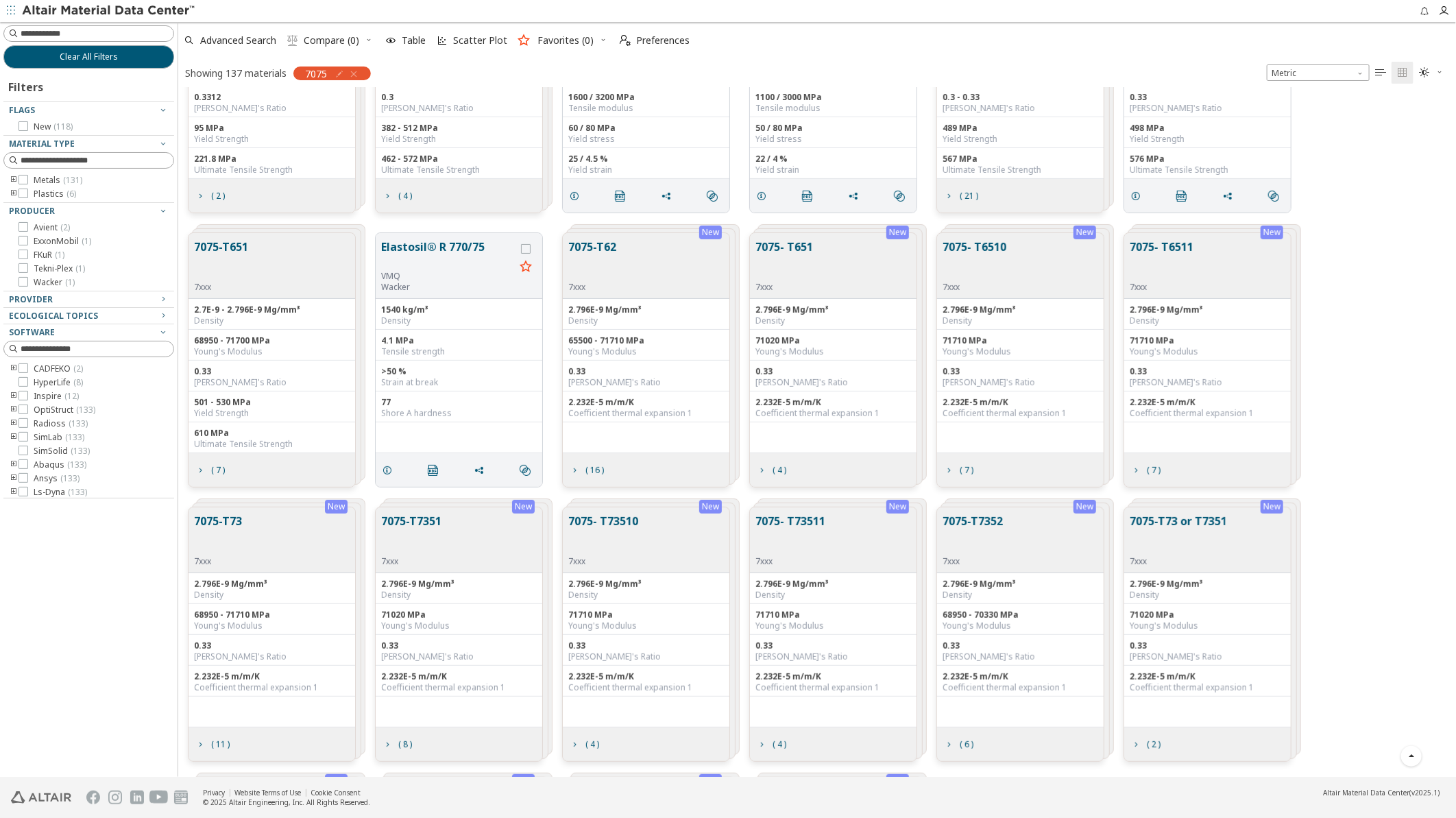
scroll to position [153, 0]
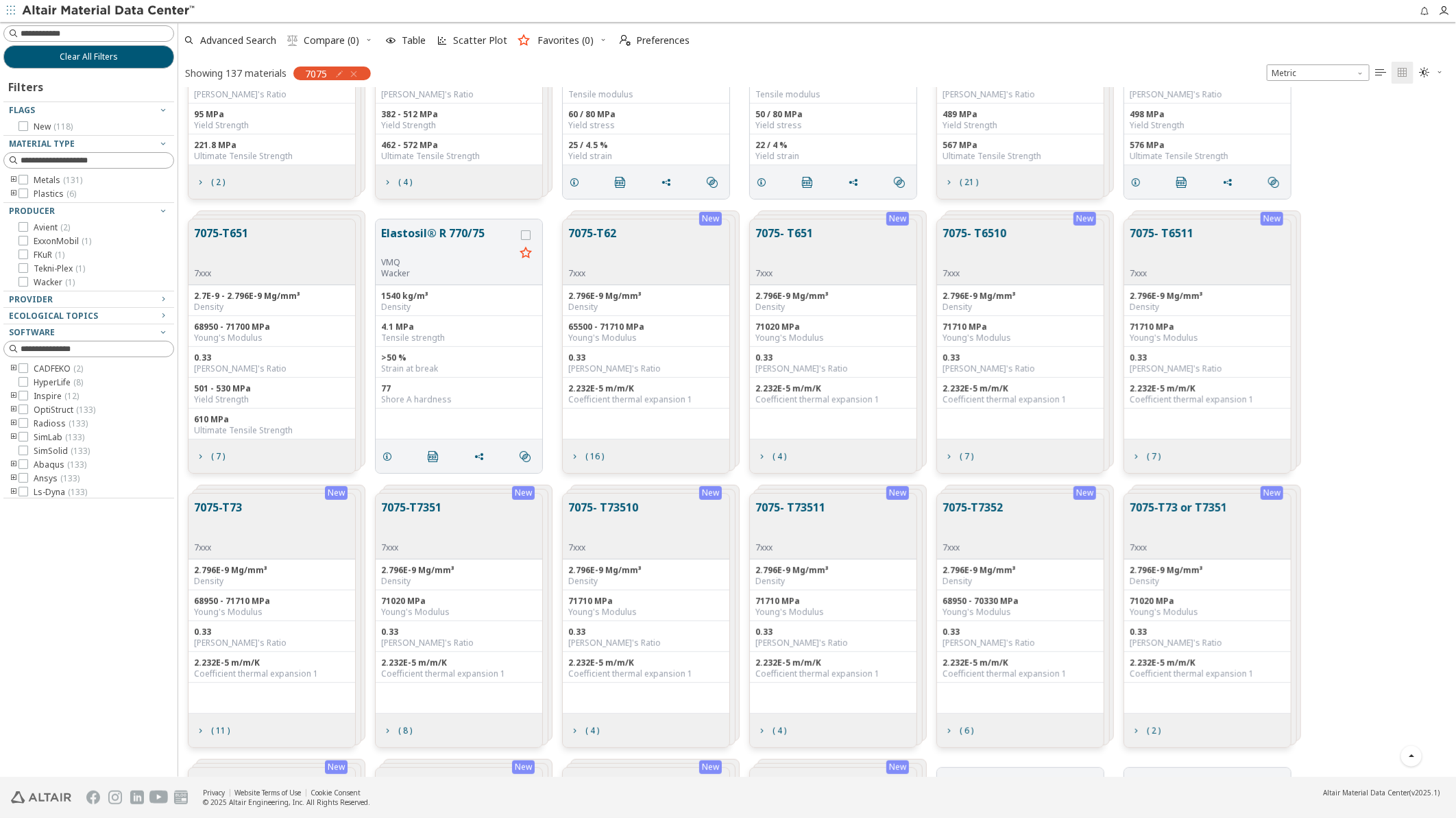
click at [982, 236] on button "7075- T6510" at bounding box center [974, 246] width 64 height 44
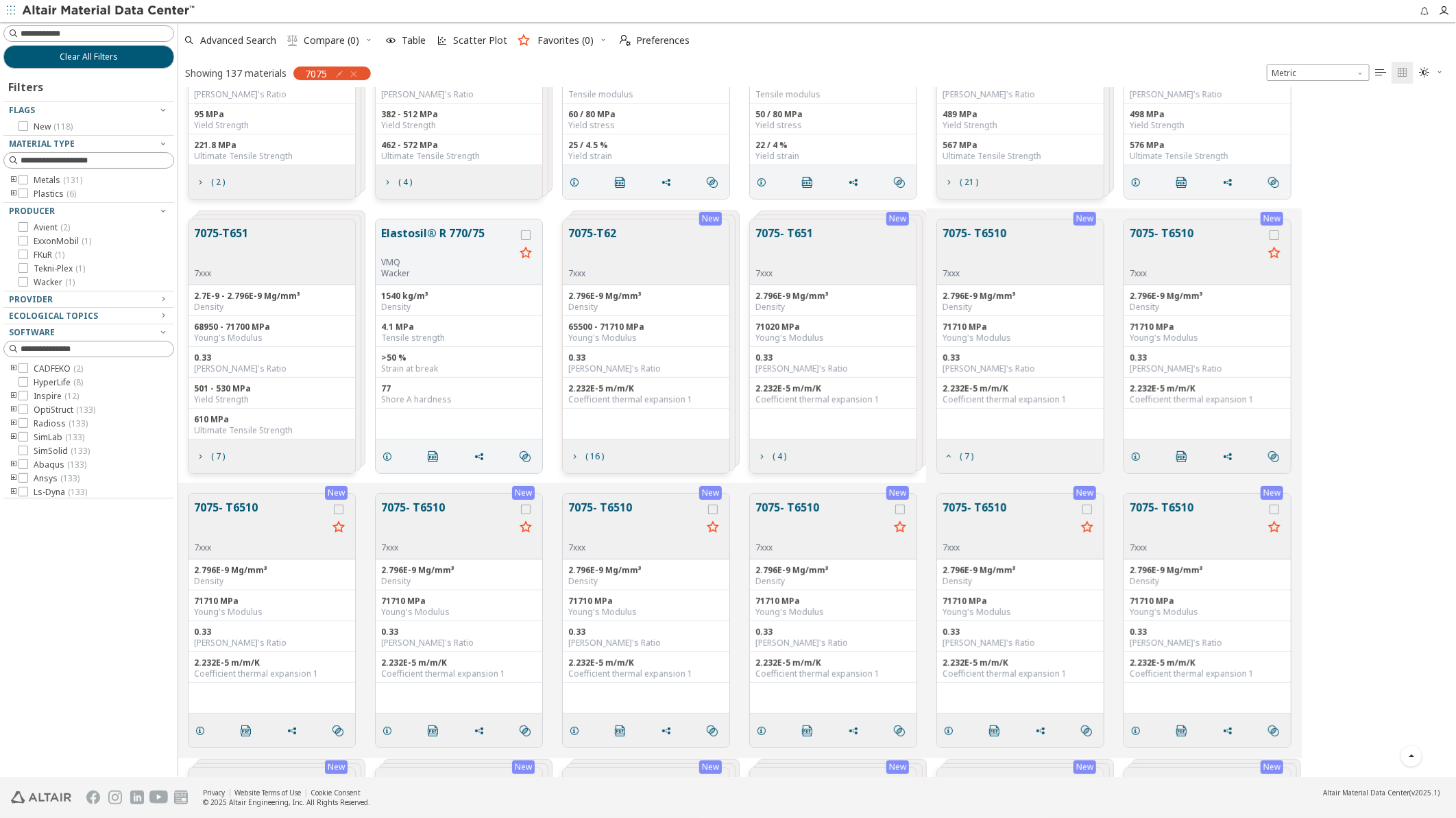
click at [982, 236] on button "7075- T6510" at bounding box center [974, 246] width 64 height 44
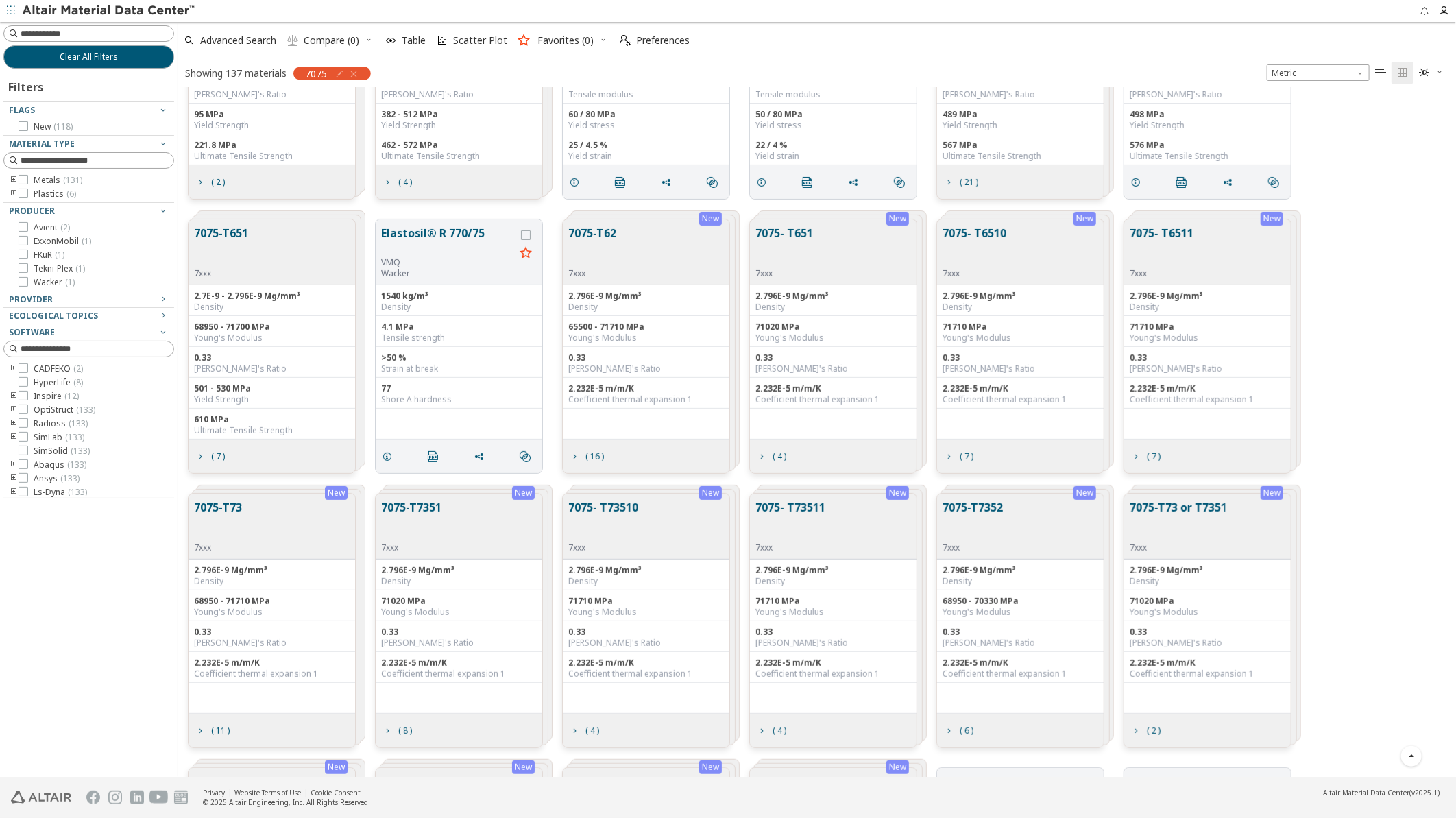
click at [982, 236] on button "7075- T6510" at bounding box center [974, 246] width 64 height 44
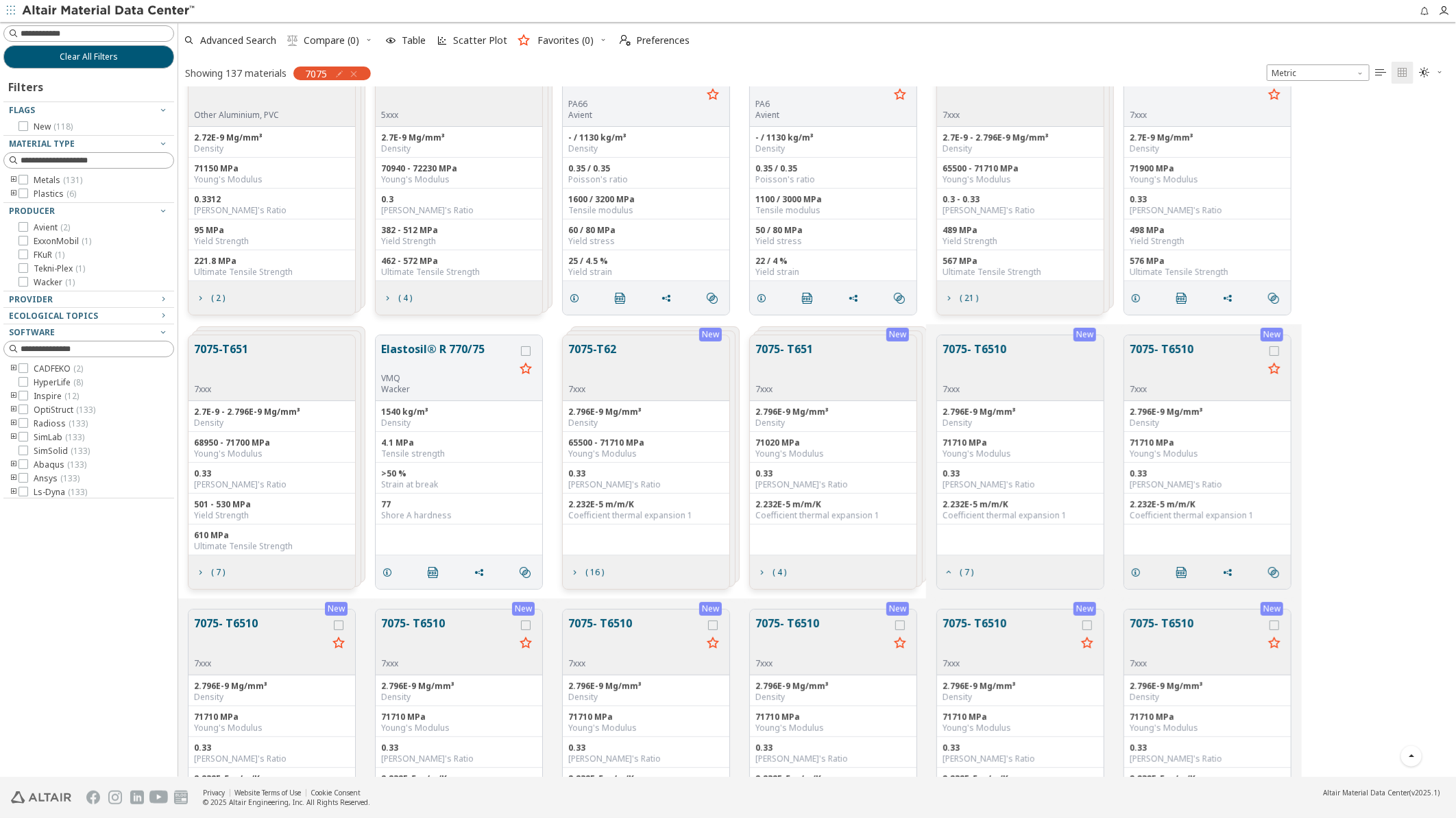
scroll to position [0, 0]
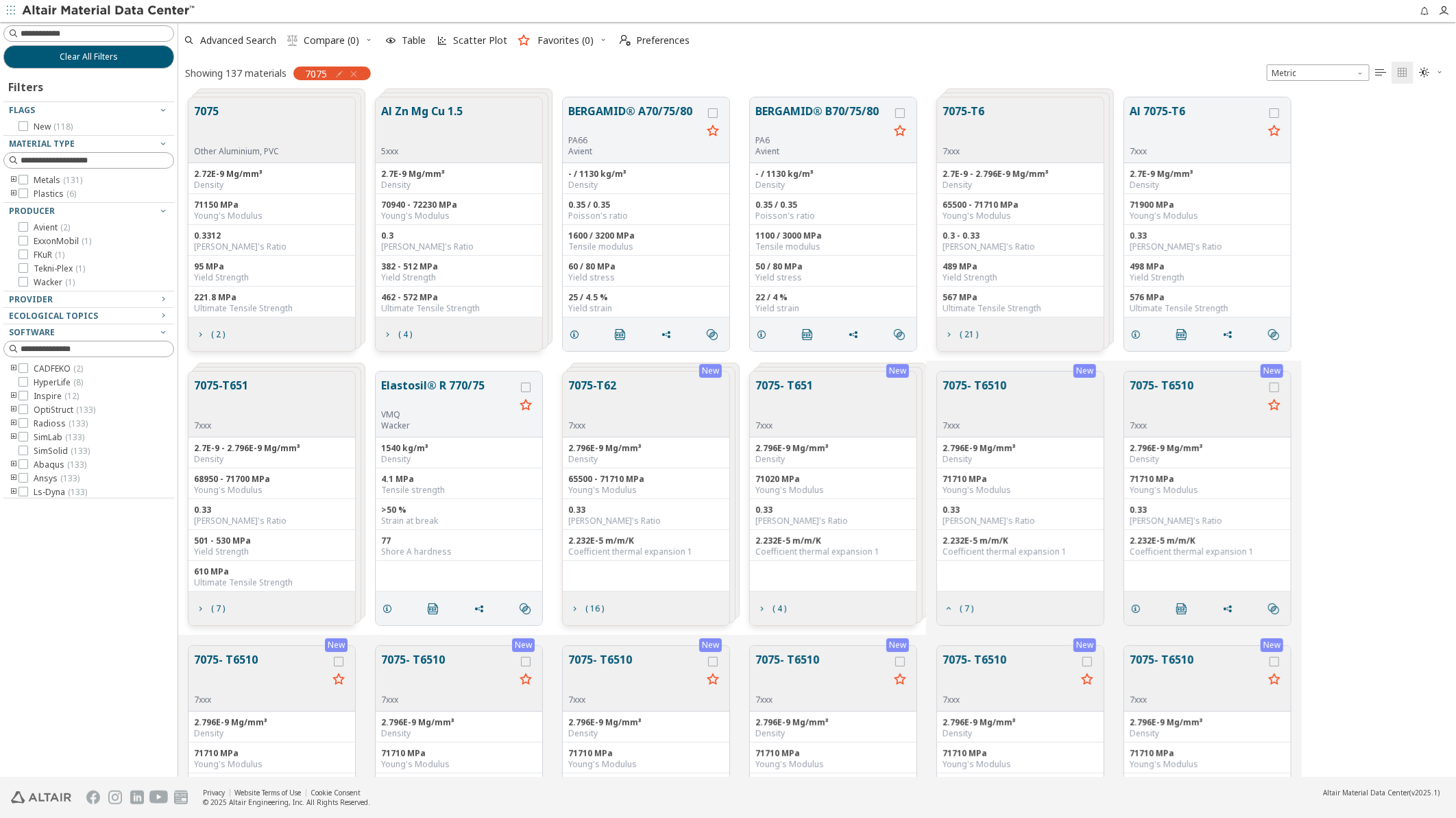
click at [1084, 371] on div "New" at bounding box center [1085, 371] width 23 height 13
click at [1174, 388] on button "7075- T6510" at bounding box center [1196, 399] width 134 height 44
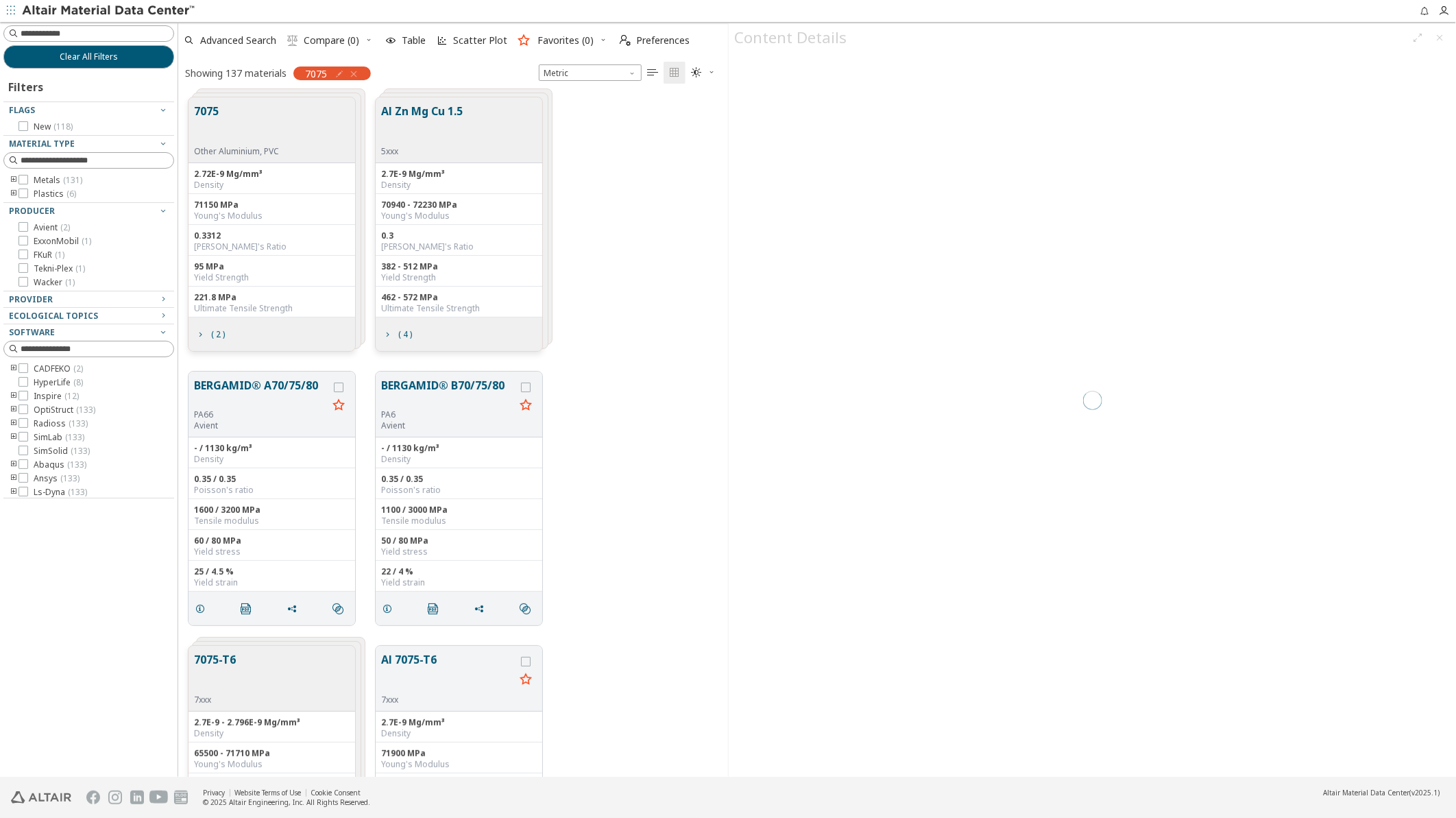
scroll to position [680, 538]
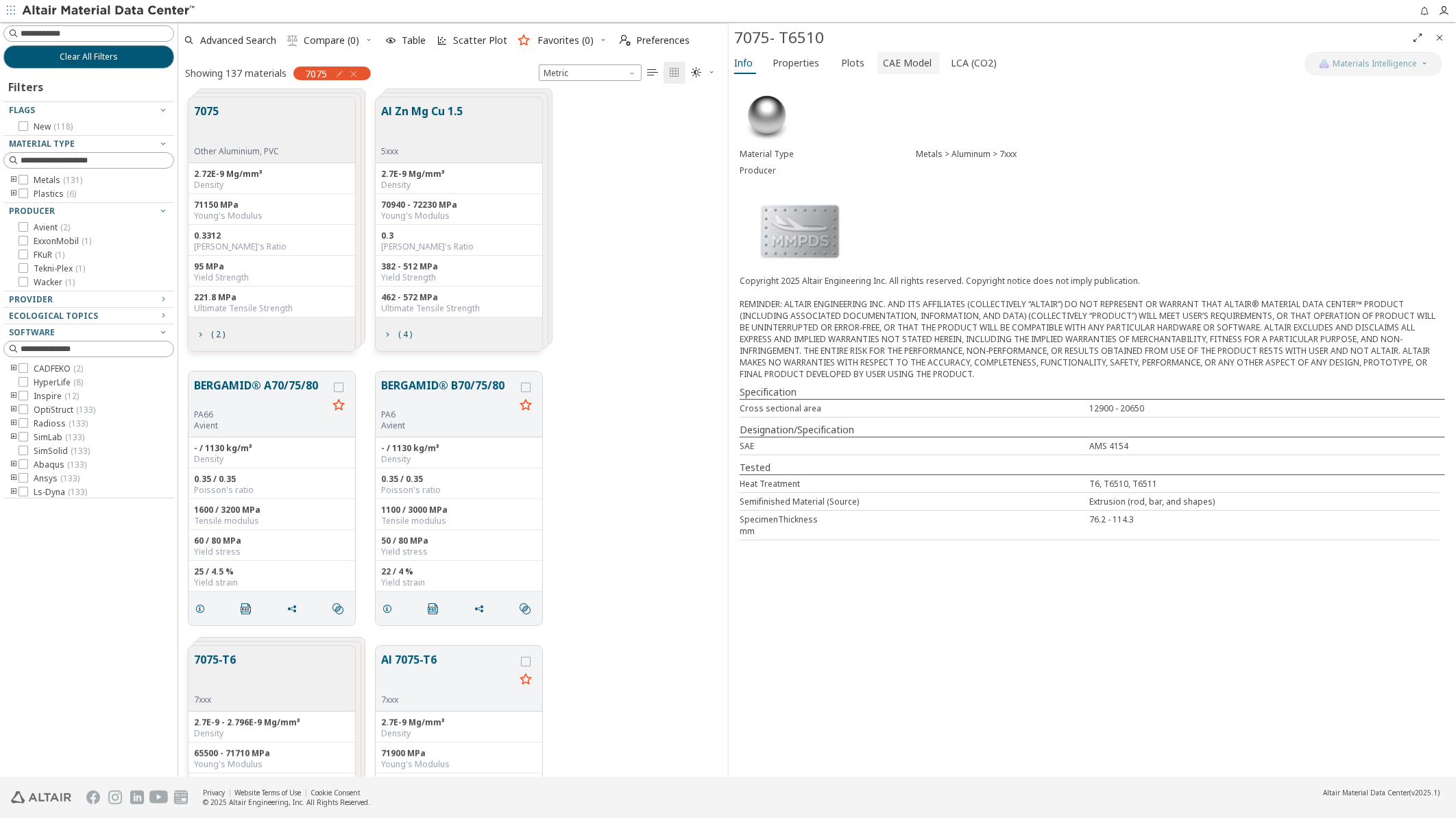
click at [889, 64] on span "CAE Model" at bounding box center [907, 63] width 48 height 22
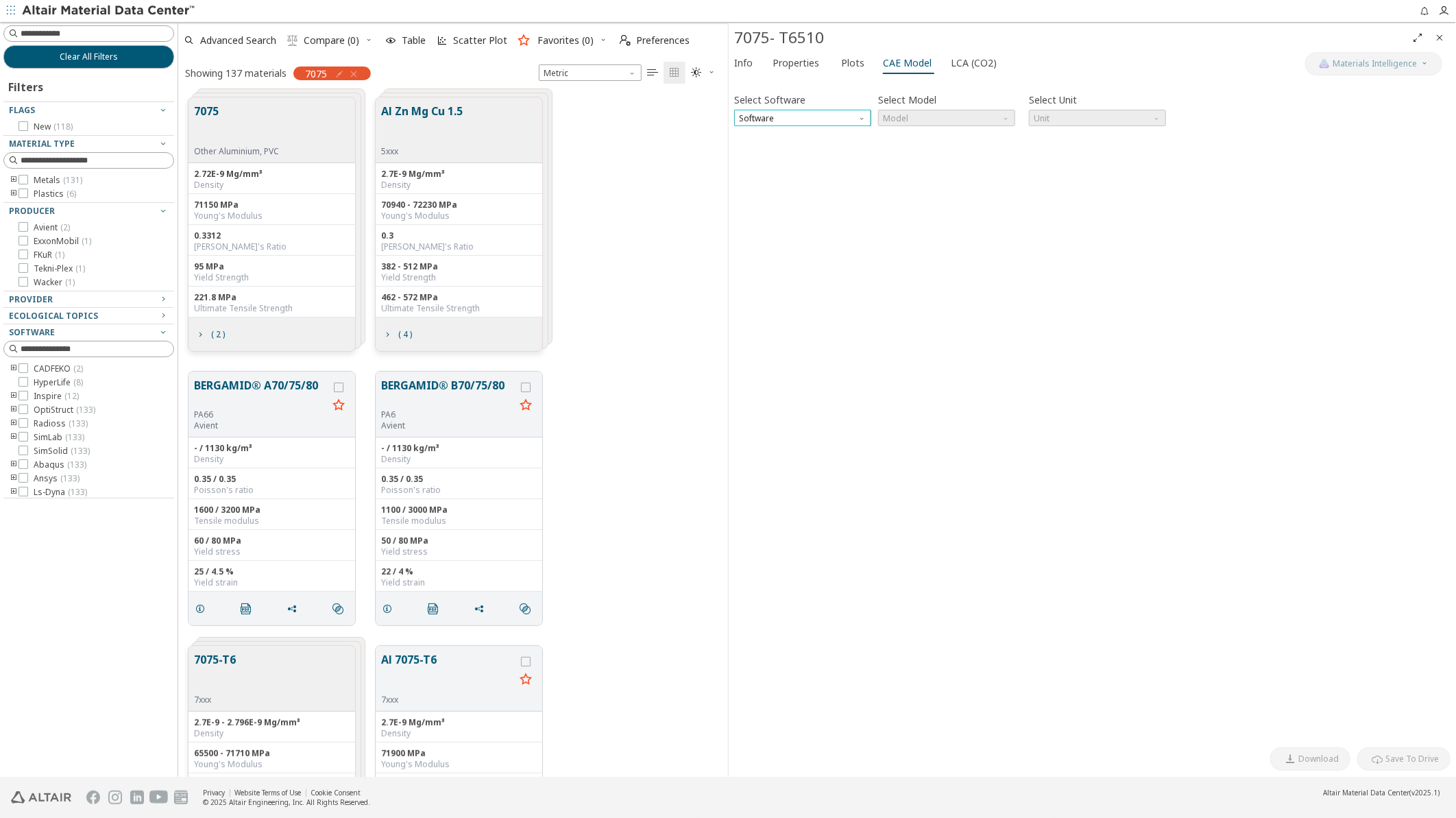
click at [810, 117] on span "Software" at bounding box center [803, 118] width 137 height 16
click at [767, 154] on span "Radioss" at bounding box center [756, 152] width 32 height 11
click at [903, 115] on span "Model" at bounding box center [947, 118] width 137 height 16
click at [907, 155] on span "Law36" at bounding box center [897, 152] width 25 height 11
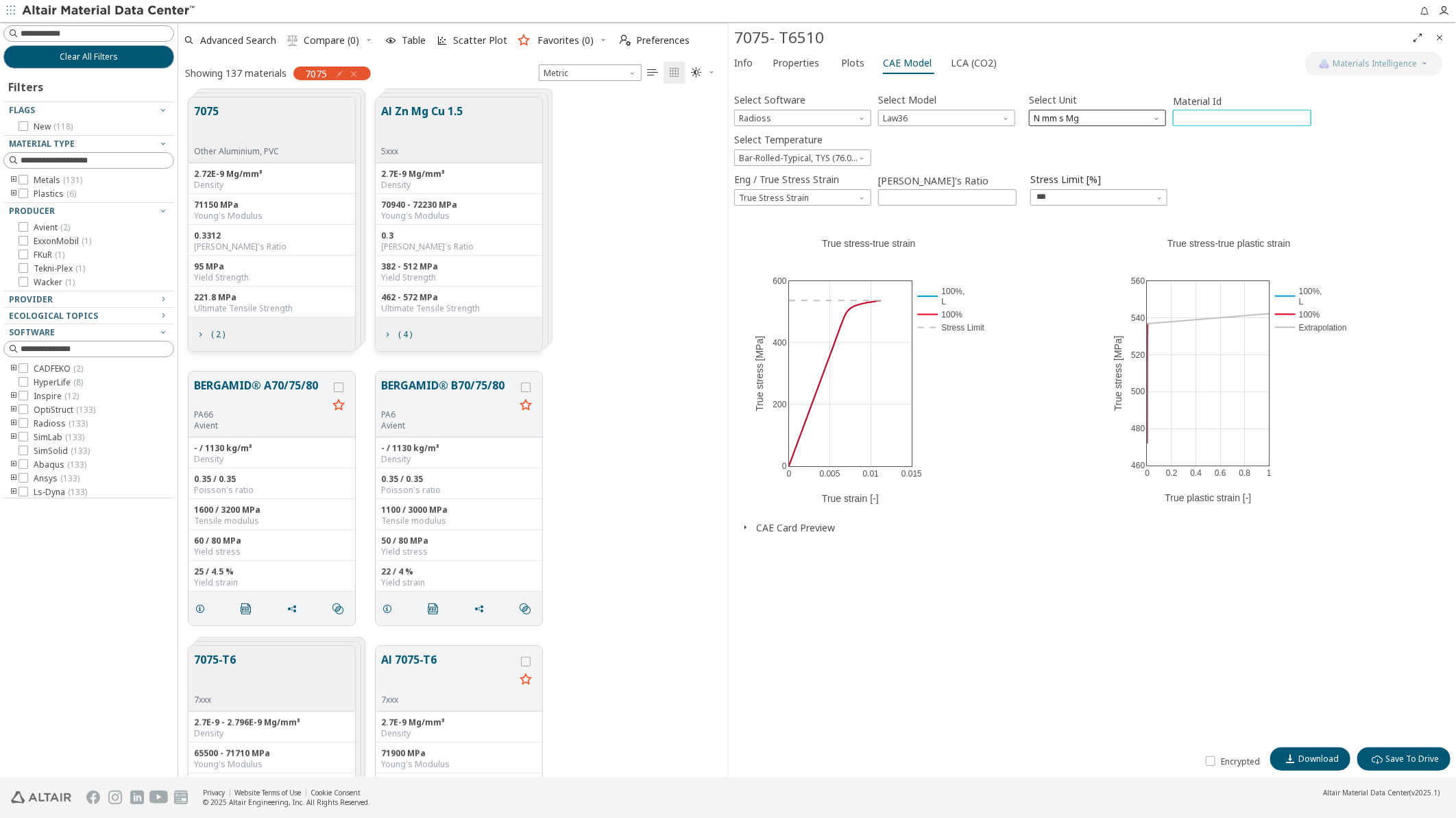
drag, startPoint x: 1209, startPoint y: 118, endPoint x: 1153, endPoint y: 118, distance: 56.0
click at [1153, 118] on div "Select Software Radioss Select Model Law36 Select Unit N mm s Mg Material Id **…" at bounding box center [1093, 108] width 717 height 36
click at [742, 525] on icon "button" at bounding box center [745, 527] width 11 height 11
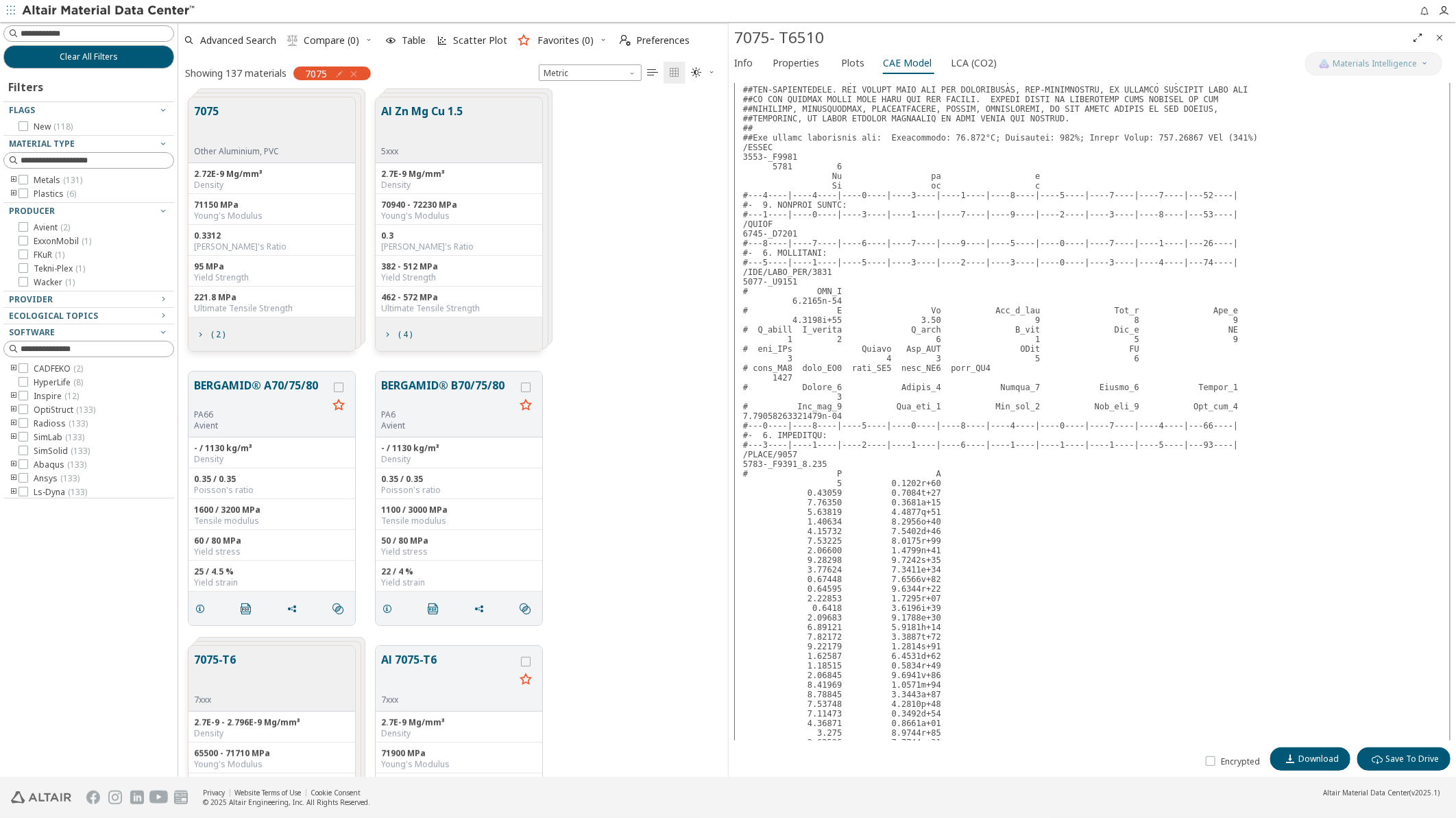
scroll to position [685, 0]
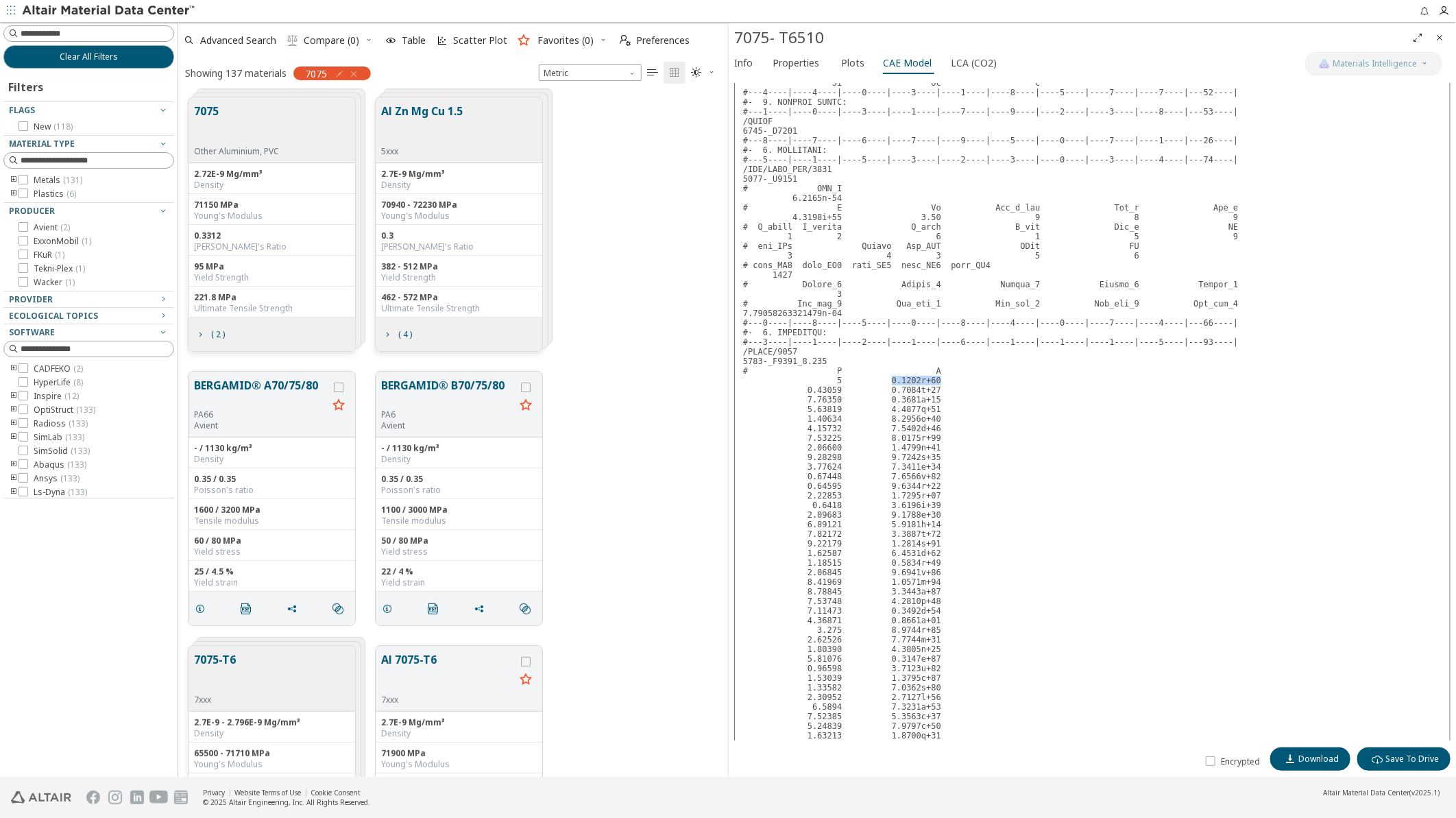
drag, startPoint x: 879, startPoint y: 394, endPoint x: 931, endPoint y: 393, distance: 52.0
click at [931, 393] on pre at bounding box center [1093, 615] width 717 height 1535
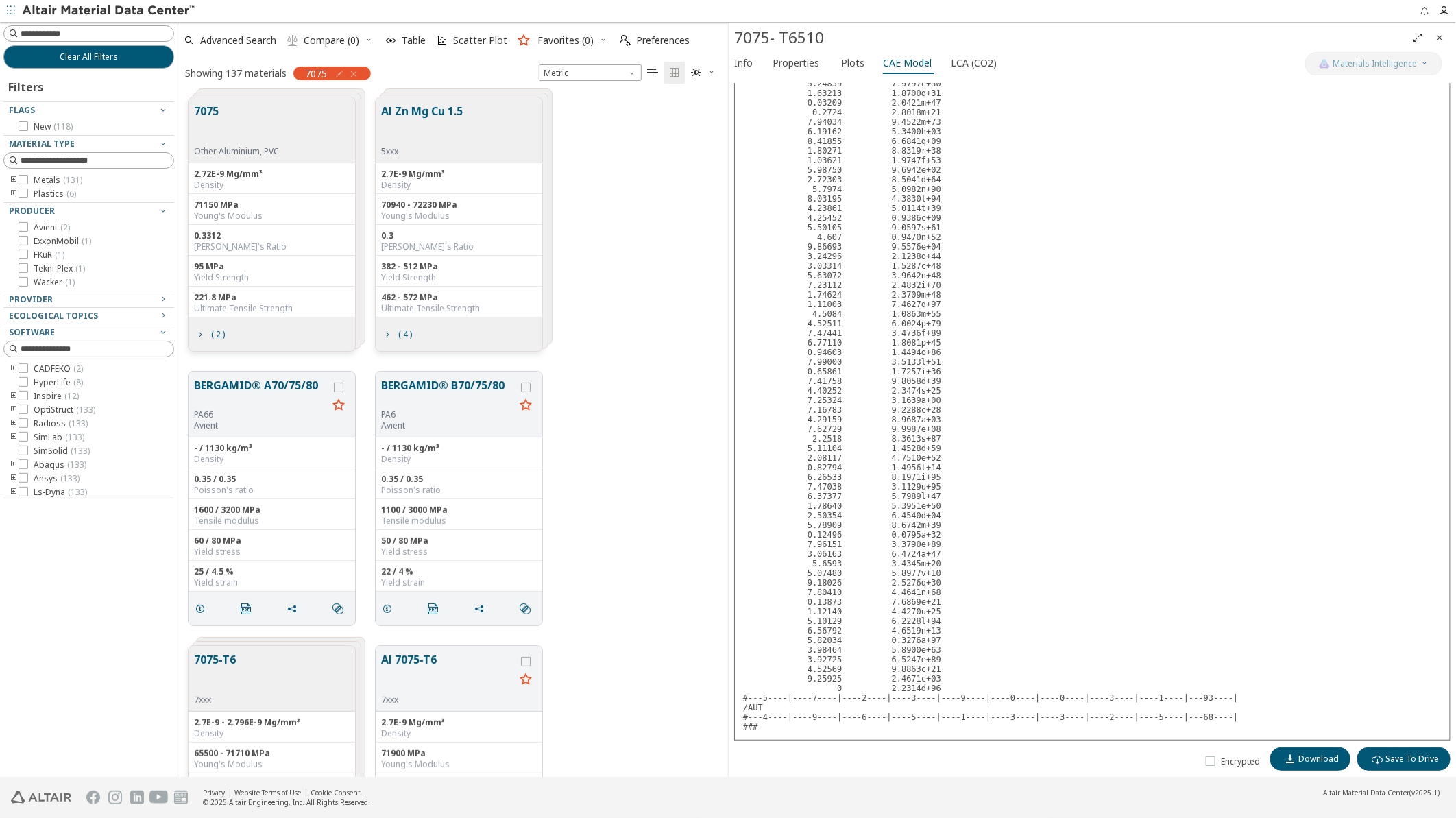
scroll to position [1375, 0]
drag, startPoint x: 879, startPoint y: 686, endPoint x: 985, endPoint y: 680, distance: 106.2
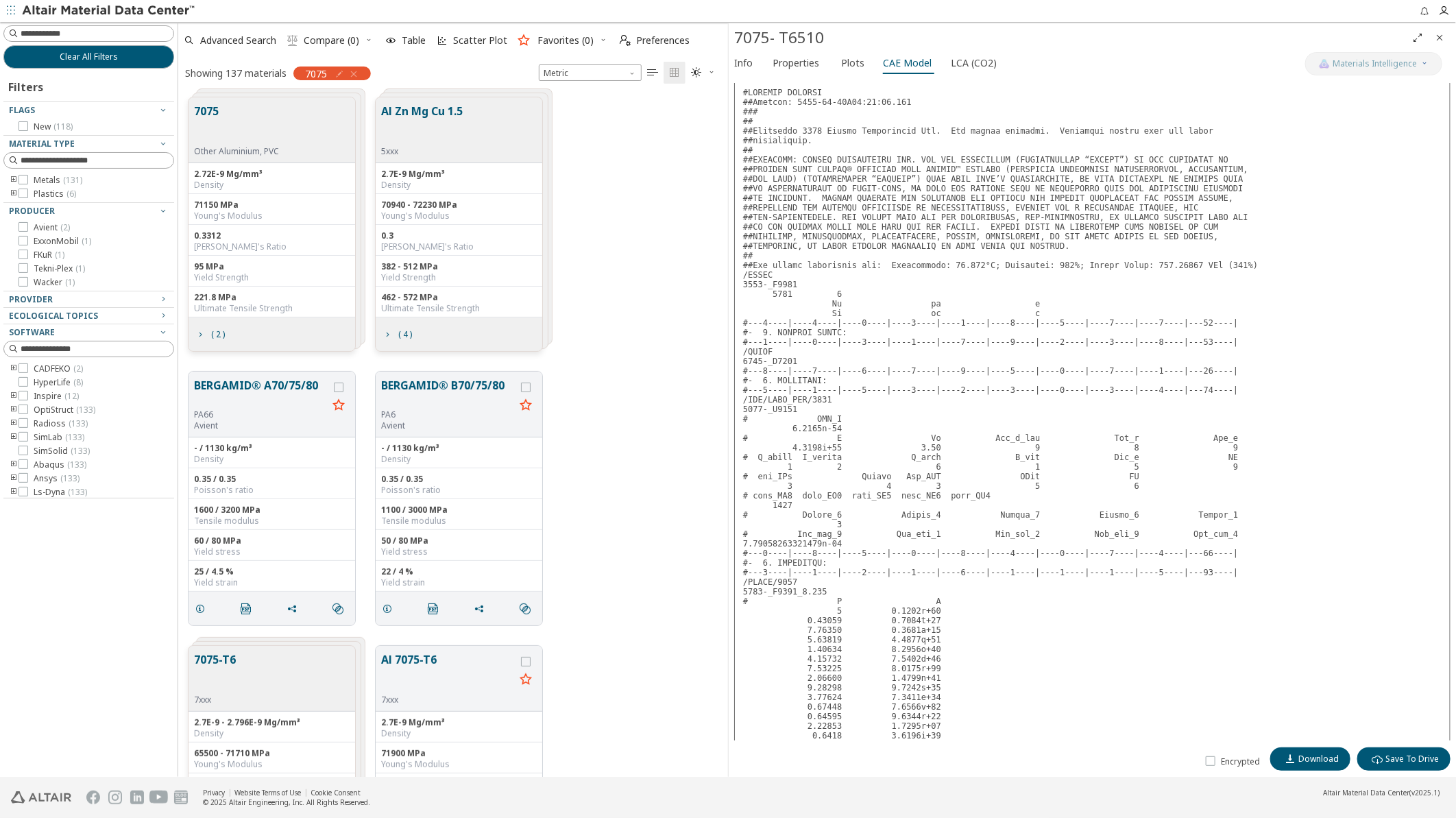
scroll to position [462, 0]
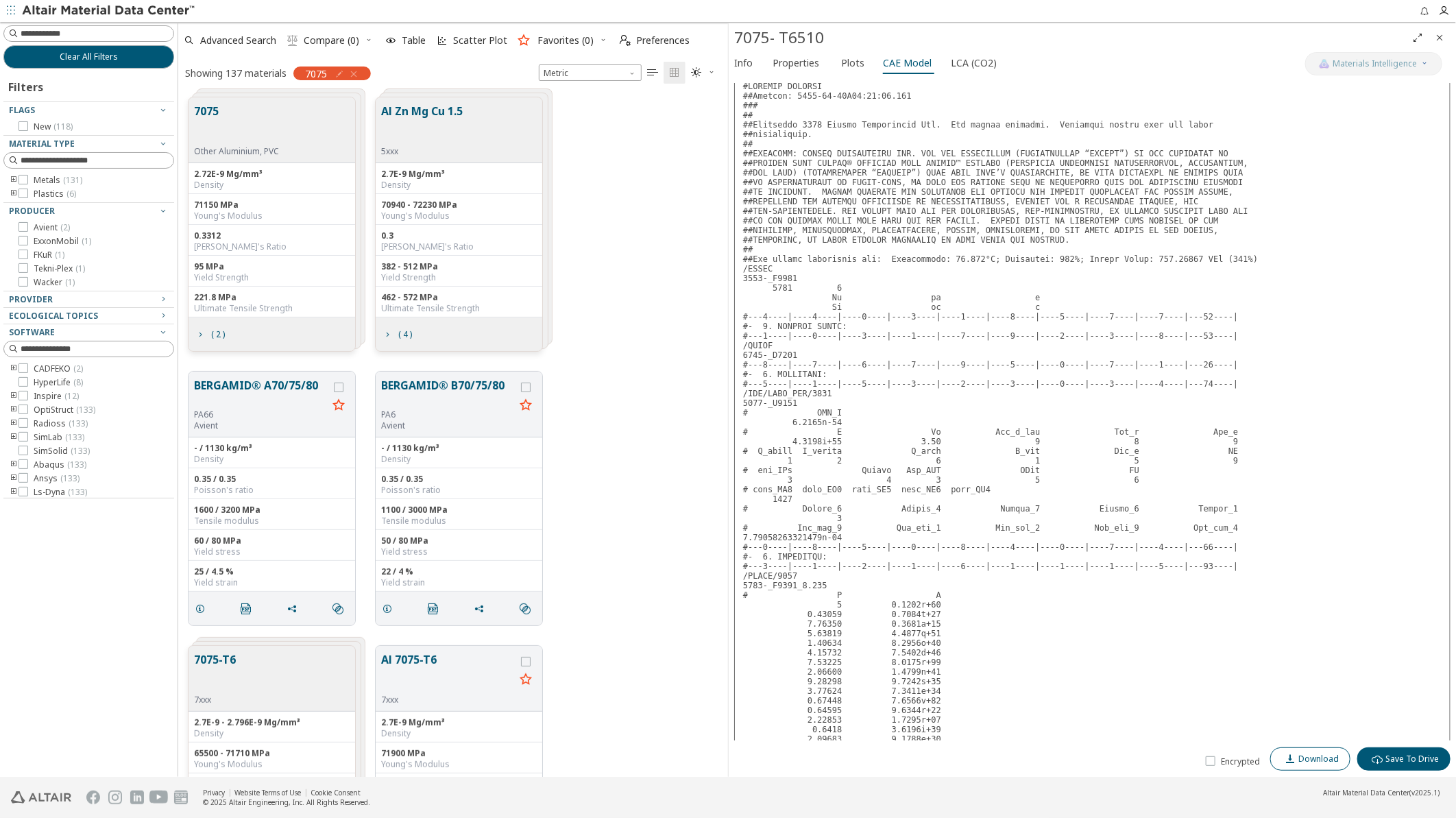
click at [1292, 758] on icon "button" at bounding box center [1290, 759] width 11 height 11
click at [638, 242] on div "7075 Other Aluminium, PVC 2.72E-9 Mg/mm³ Density 71150 MPa Young's Modulus 0.33…" at bounding box center [453, 224] width 550 height 274
click at [245, 107] on button "7075" at bounding box center [237, 124] width 85 height 44
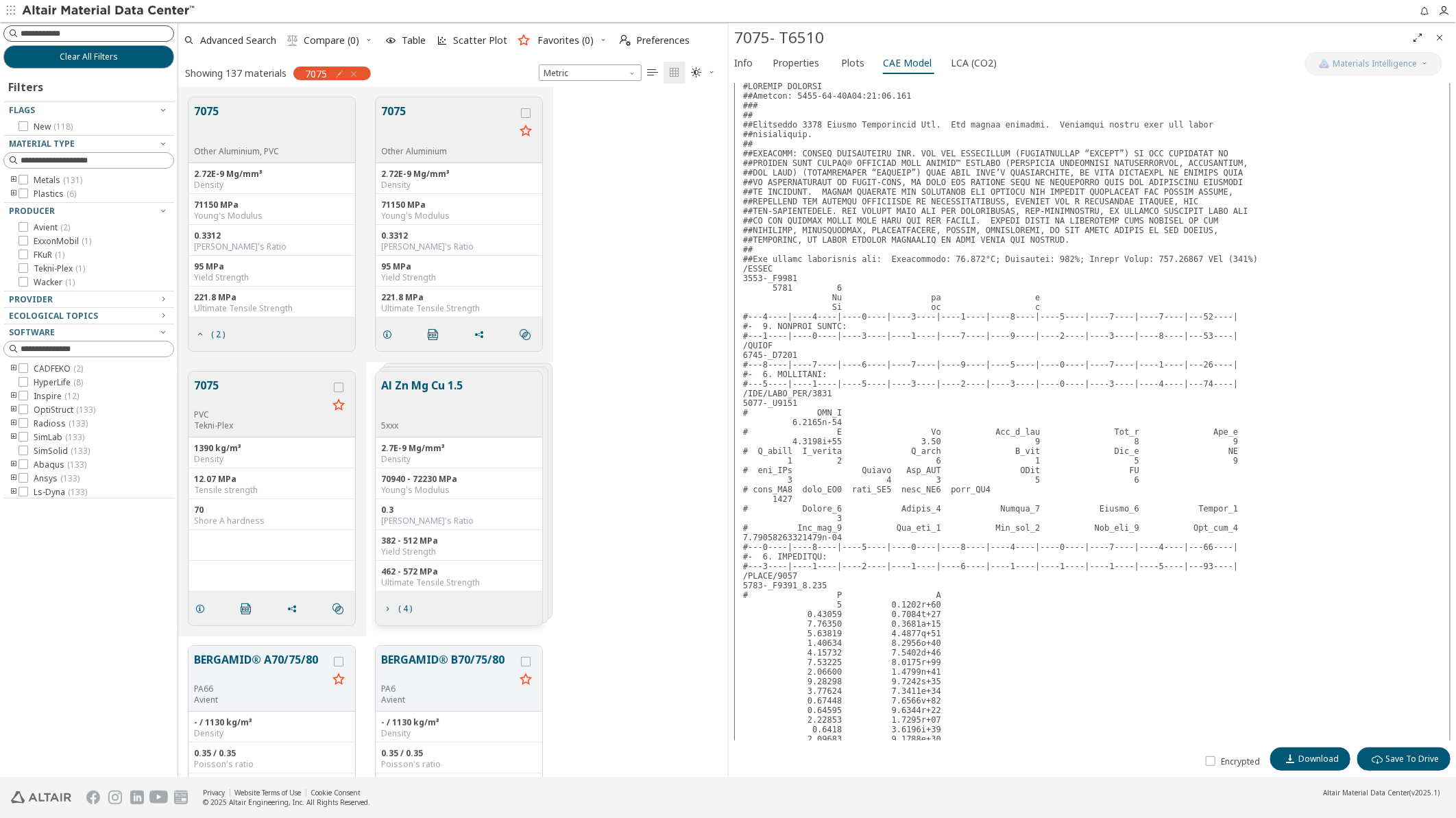
click at [70, 33] on input at bounding box center [97, 33] width 153 height 13
click at [1441, 38] on icon "Close" at bounding box center [1440, 38] width 11 height 11
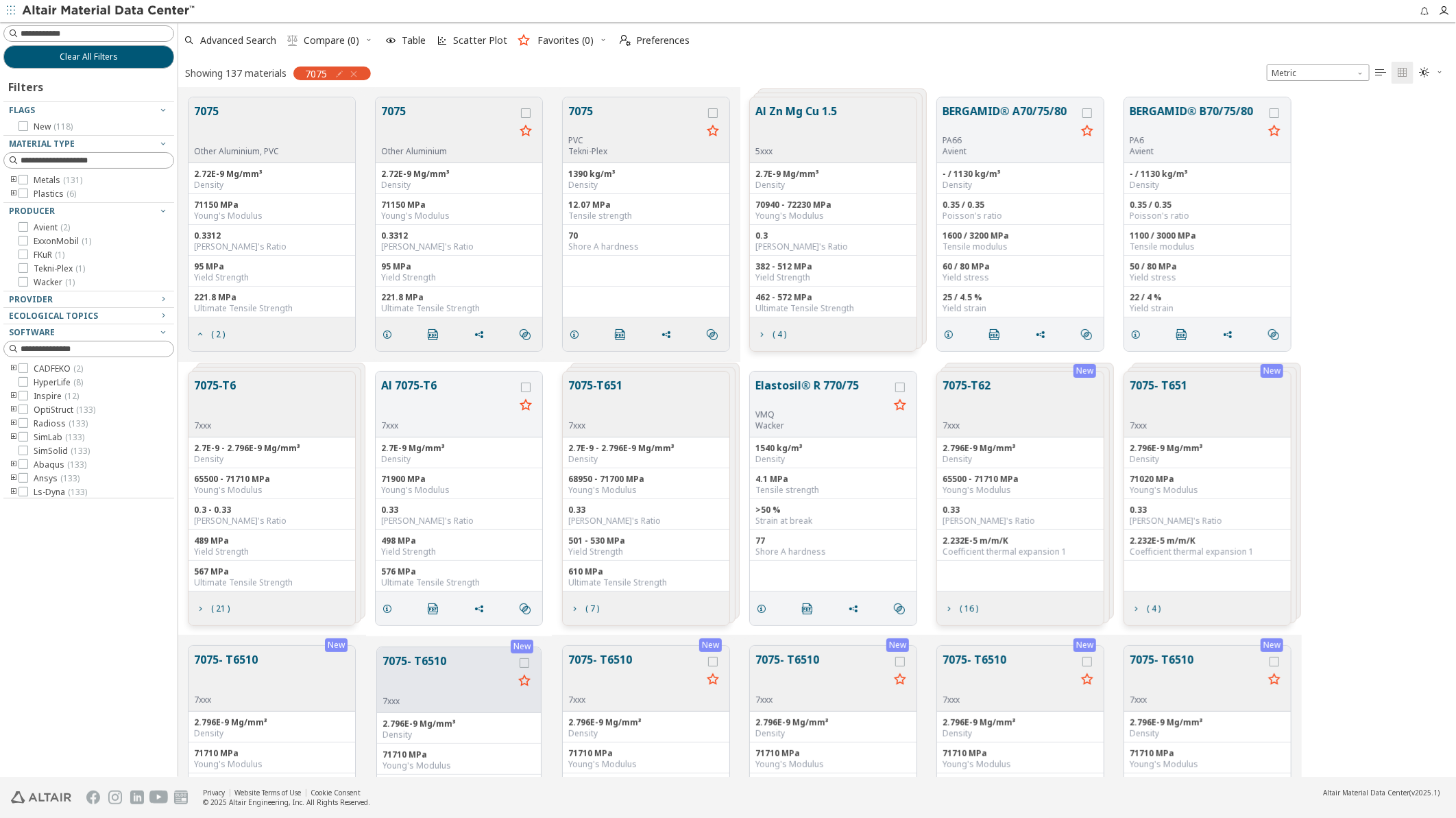
scroll to position [680, 1266]
click at [609, 390] on button "7075-T651" at bounding box center [595, 399] width 54 height 44
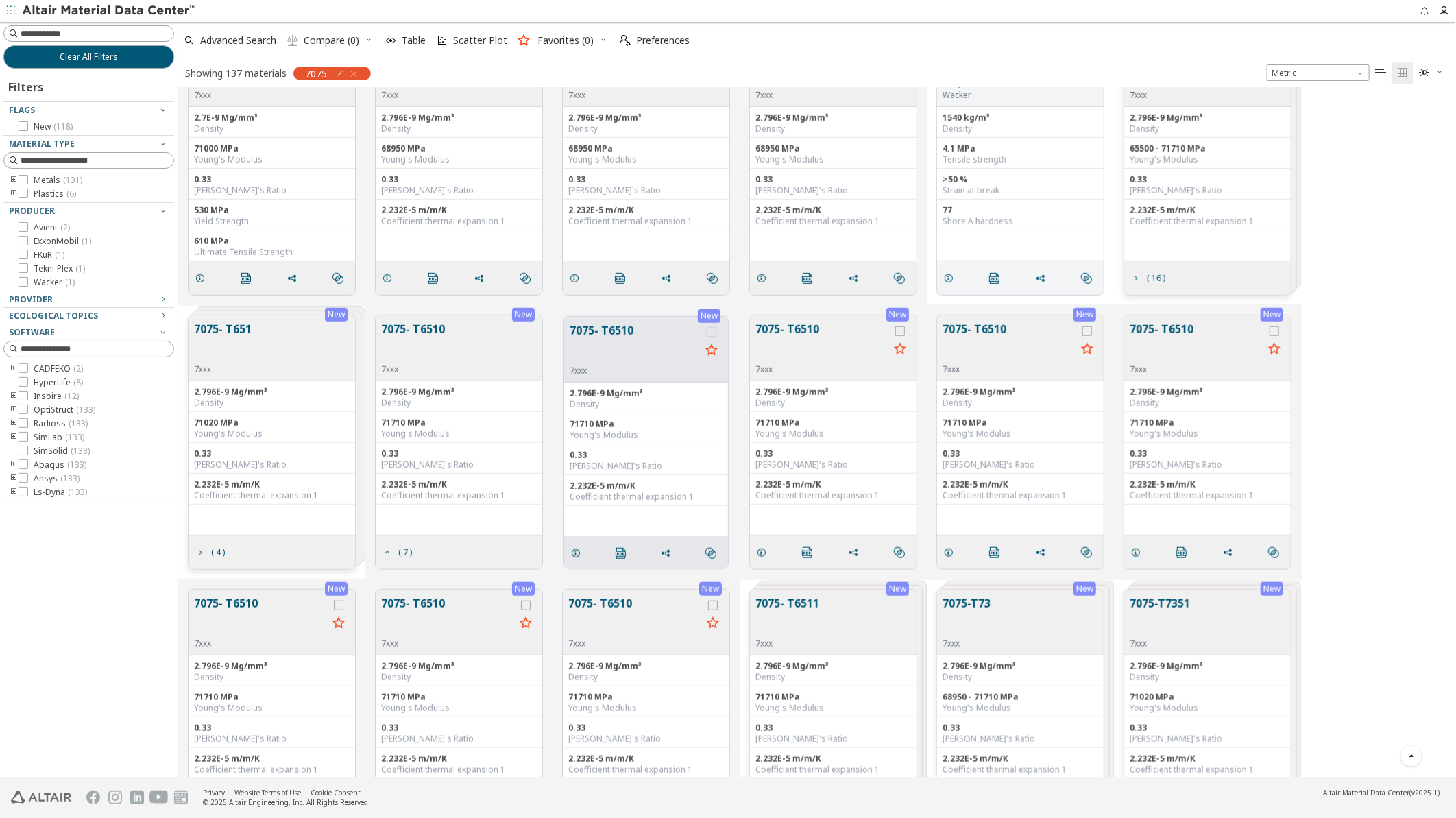
scroll to position [609, 0]
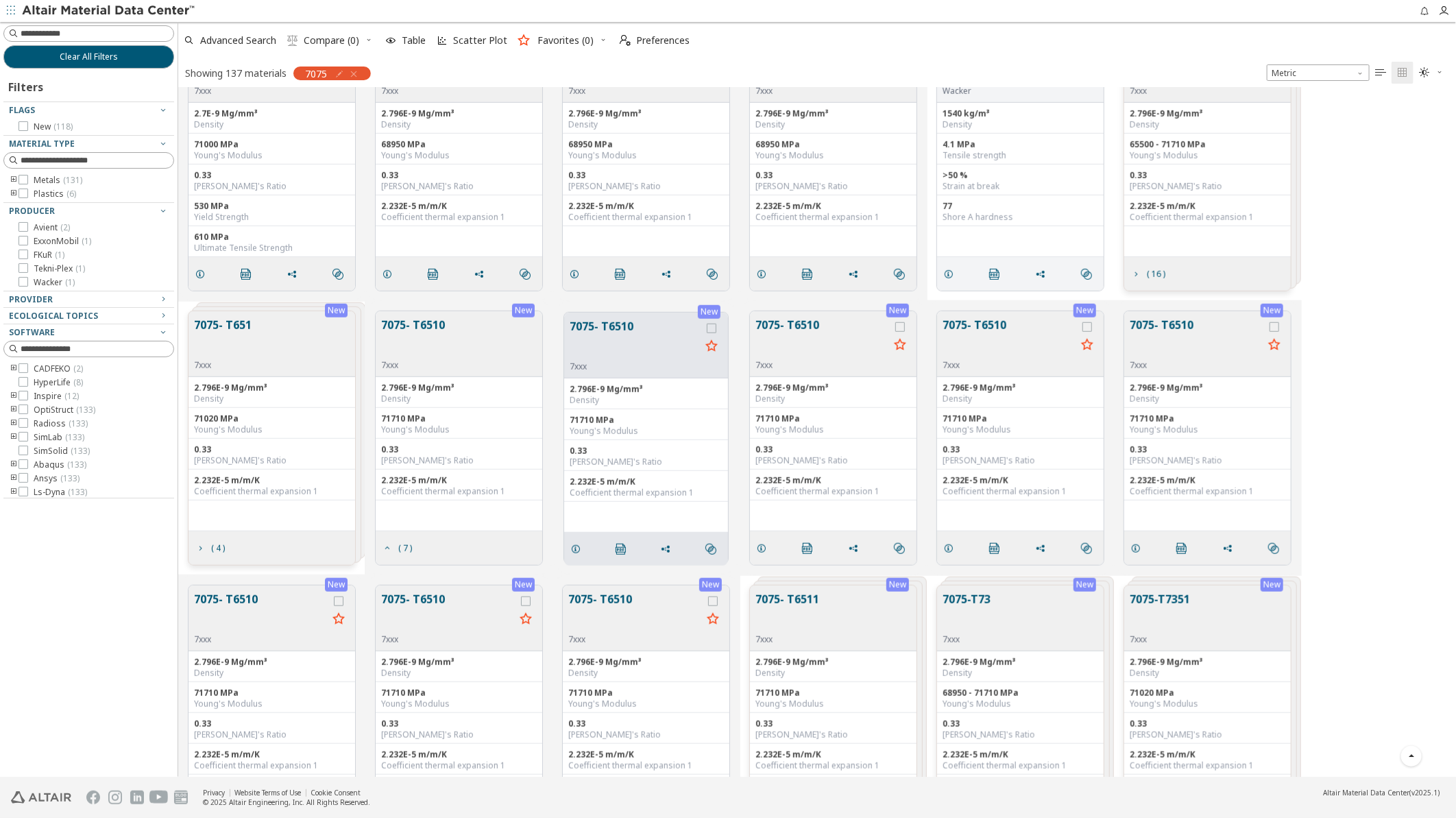
click at [805, 605] on button "7075- T6511" at bounding box center [787, 612] width 64 height 44
click at [999, 603] on button "7075- T6511" at bounding box center [1010, 612] width 134 height 44
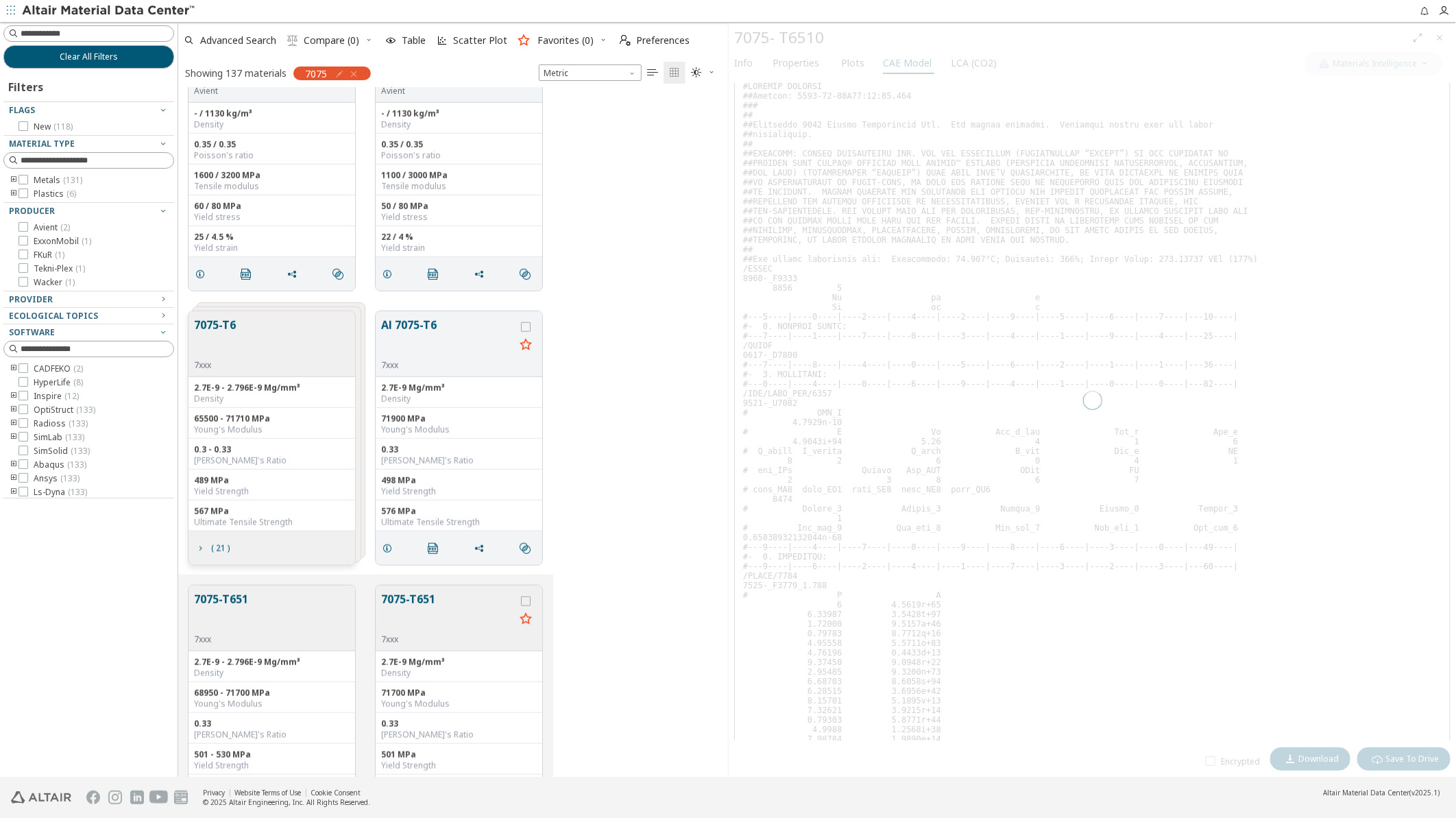
scroll to position [680, 538]
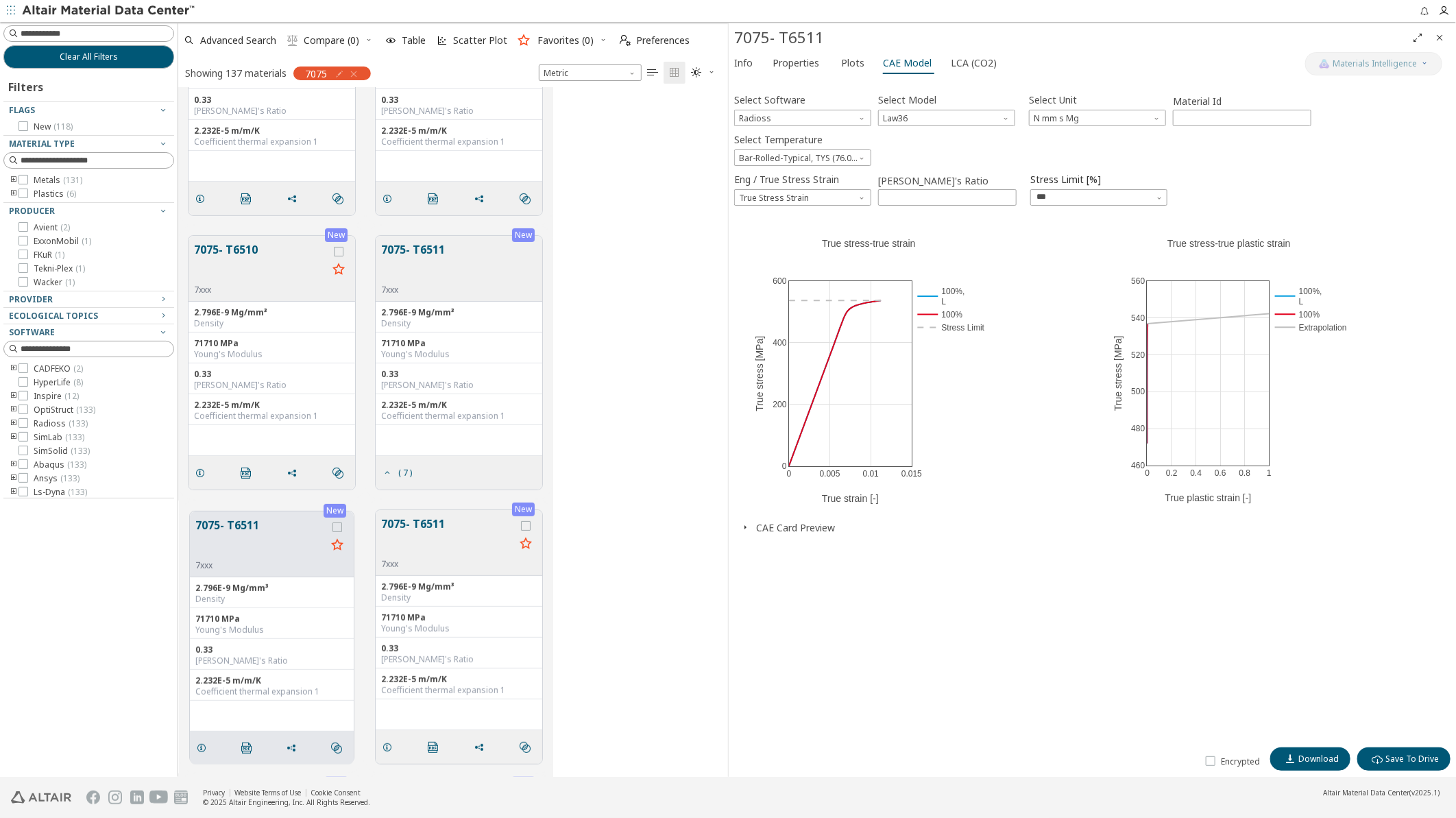
click at [744, 528] on icon "button" at bounding box center [745, 527] width 11 height 11
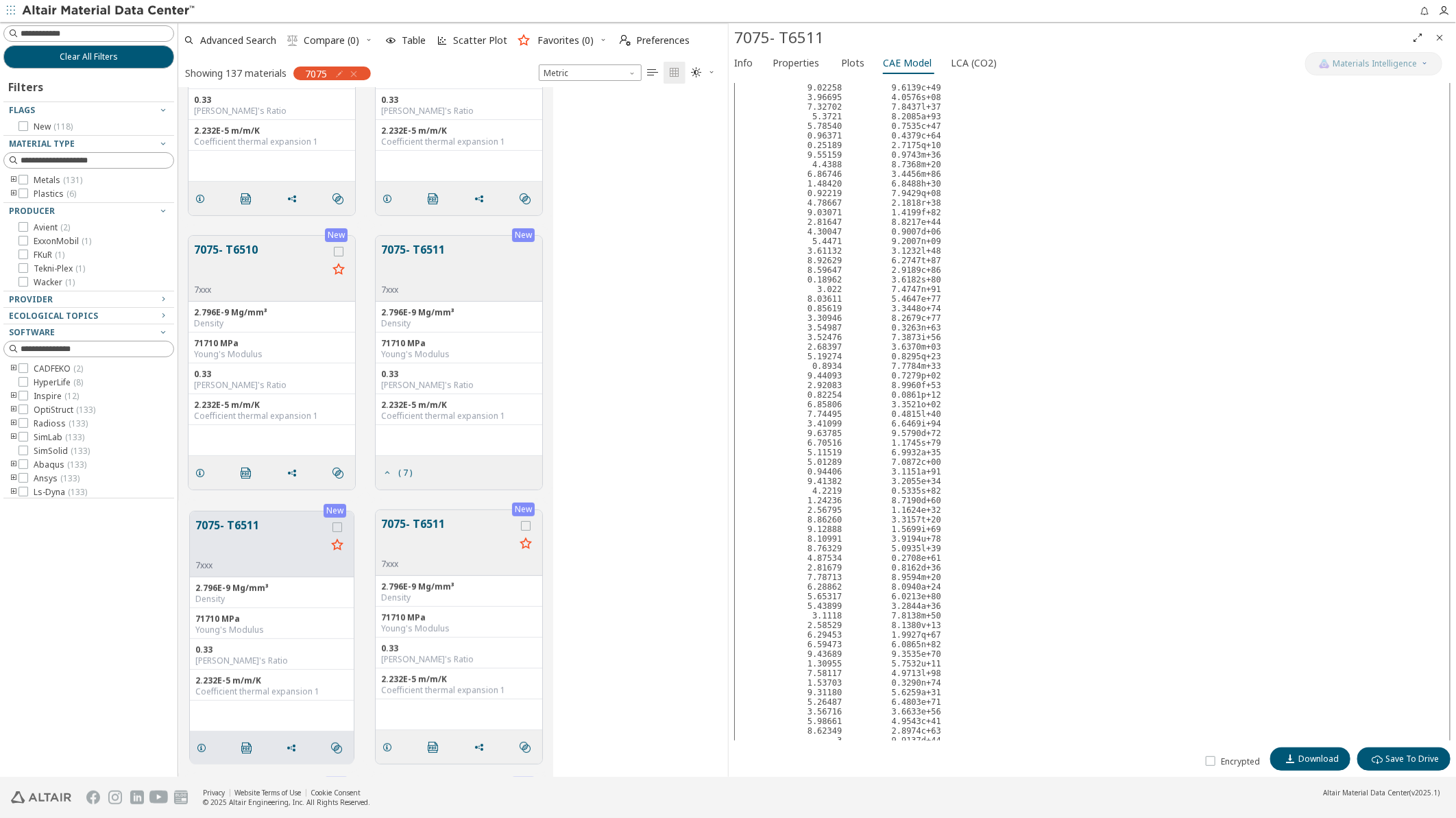
scroll to position [1375, 0]
click at [1317, 755] on span "Download" at bounding box center [1319, 759] width 41 height 11
click at [635, 454] on div "New 7075- T6510 7xxx 2.796E-9 Mg/mm³ Density 71710 MPa Young's Modulus 0.33 Poi…" at bounding box center [453, 362] width 550 height 274
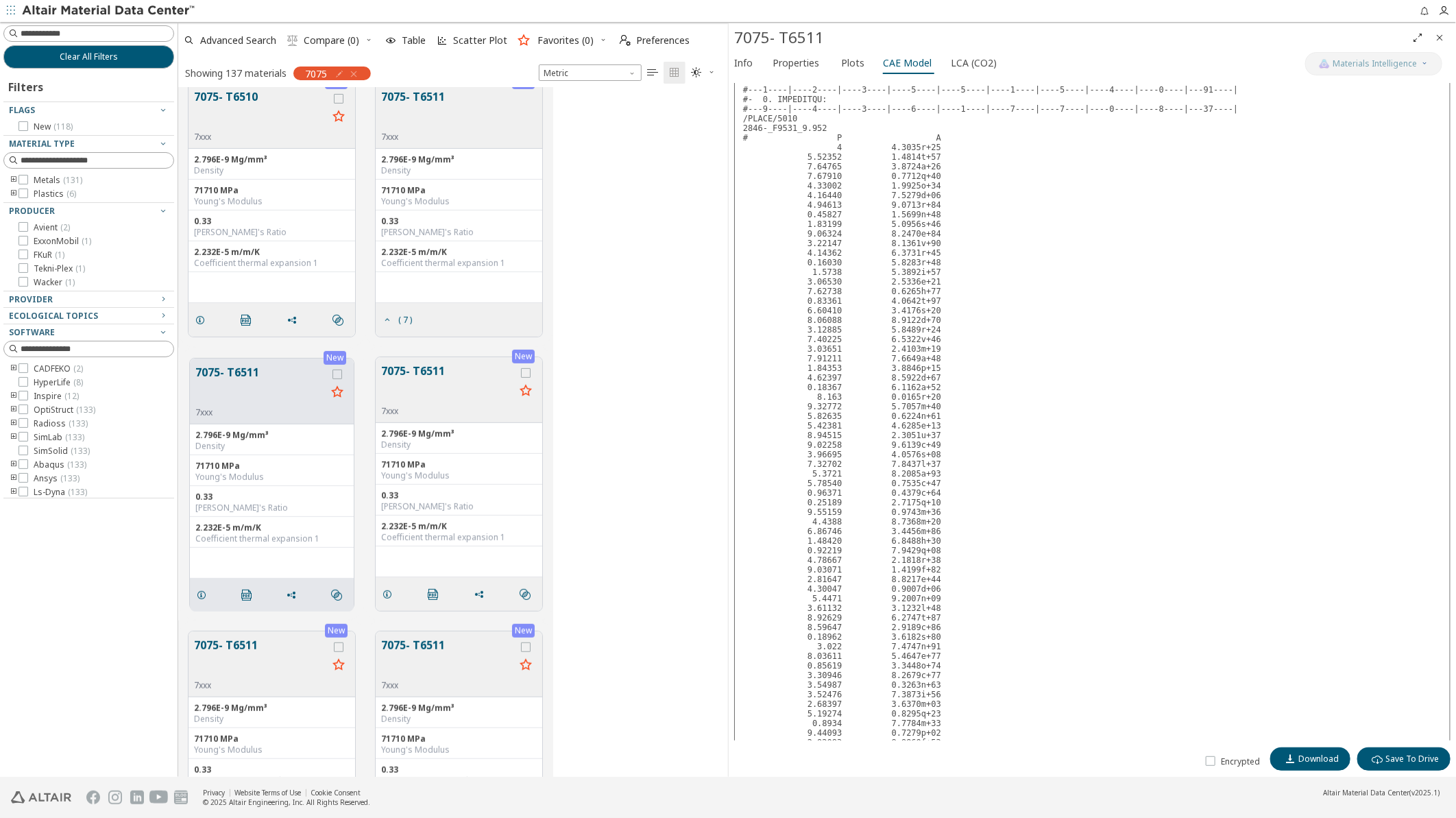
scroll to position [537, 0]
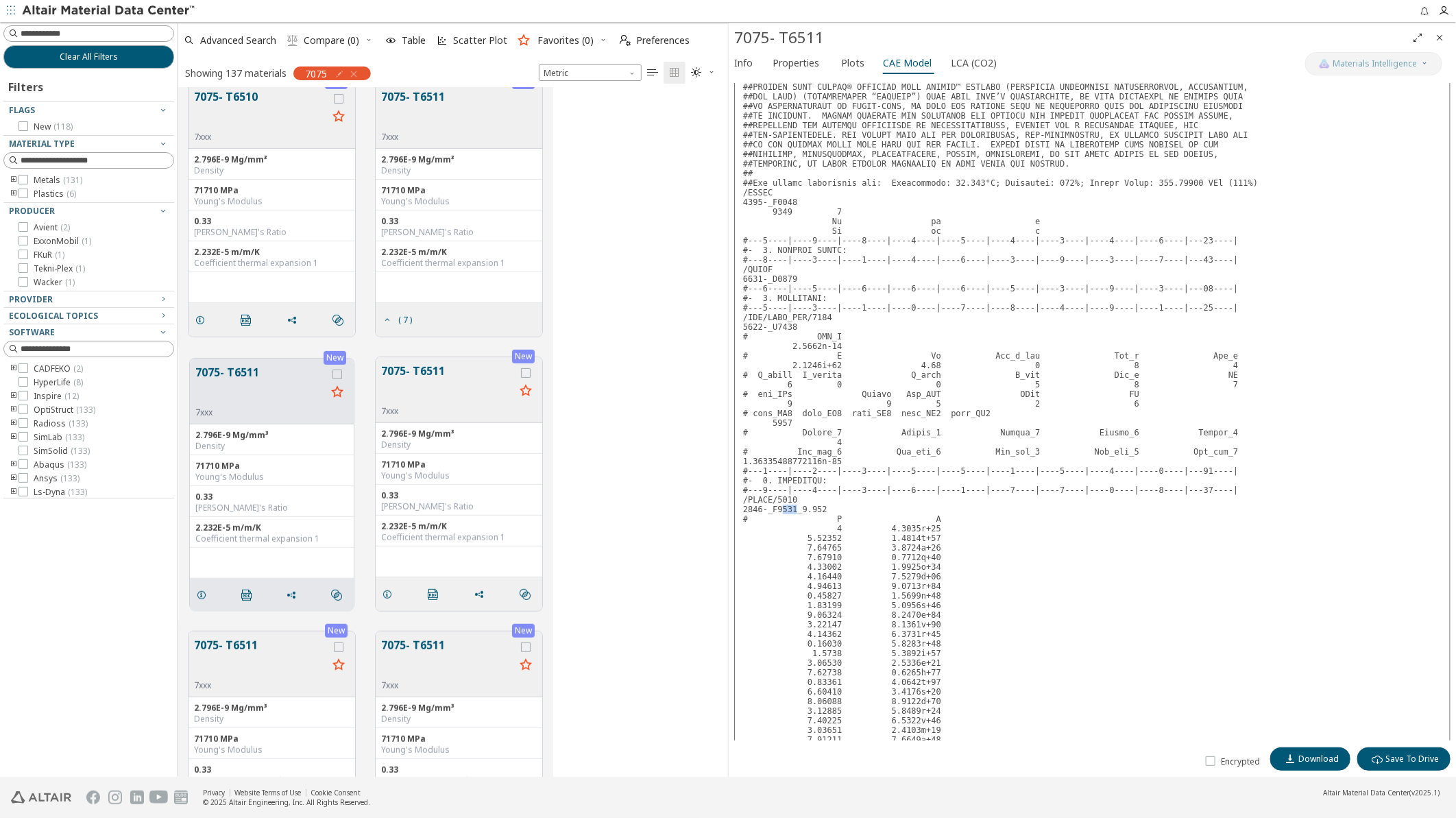
drag, startPoint x: 779, startPoint y: 523, endPoint x: 793, endPoint y: 523, distance: 14.0
click at [793, 523] on pre at bounding box center [1093, 763] width 717 height 1535
drag, startPoint x: 793, startPoint y: 523, endPoint x: 901, endPoint y: 545, distance: 110.2
click at [901, 545] on pre at bounding box center [1093, 763] width 717 height 1535
click at [1438, 36] on icon "Close" at bounding box center [1440, 38] width 11 height 11
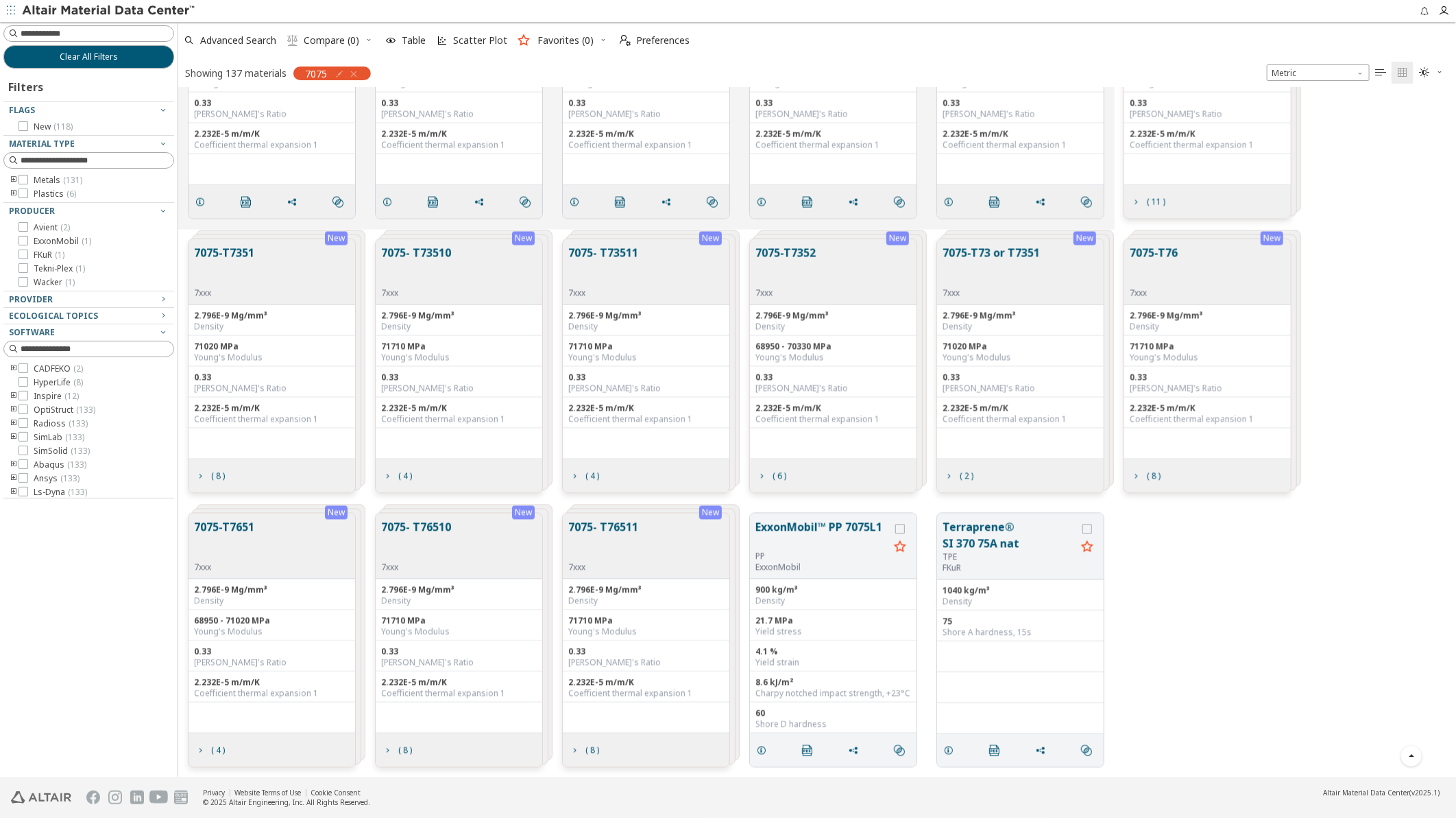
scroll to position [1503, 0]
